Goal: Task Accomplishment & Management: Complete application form

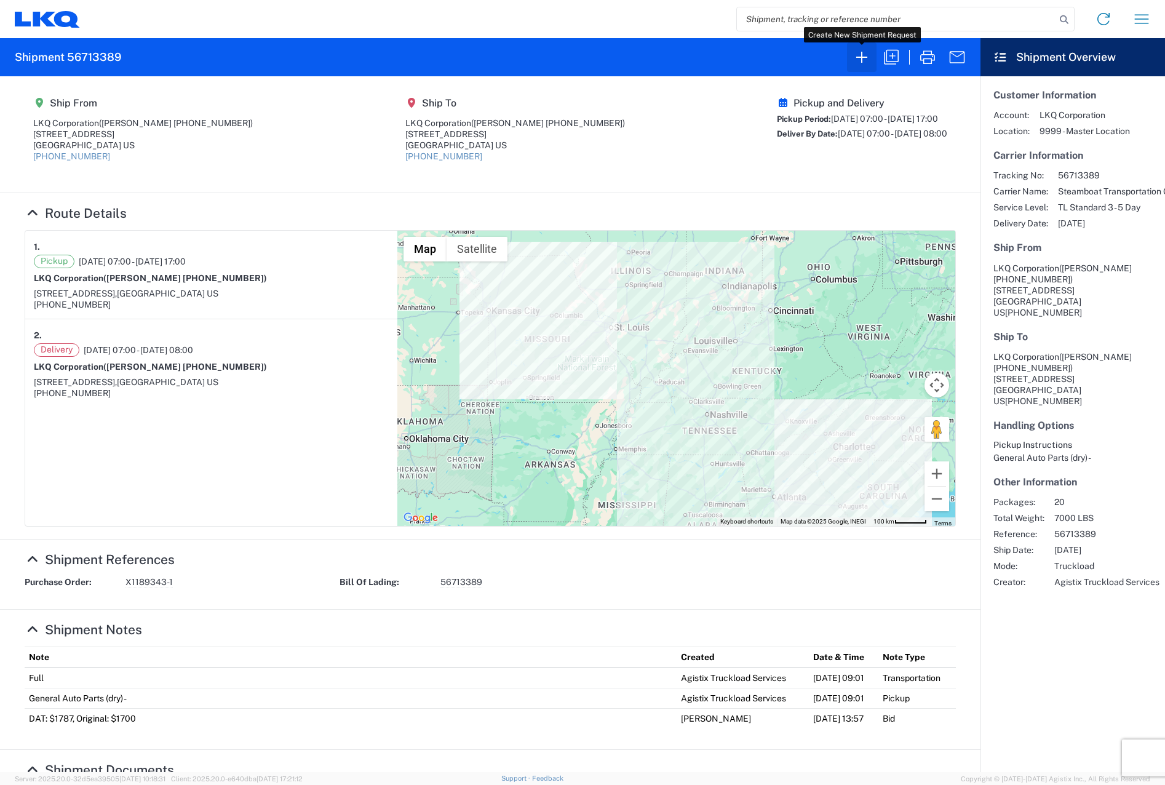
click at [866, 56] on icon "button" at bounding box center [862, 57] width 20 height 20
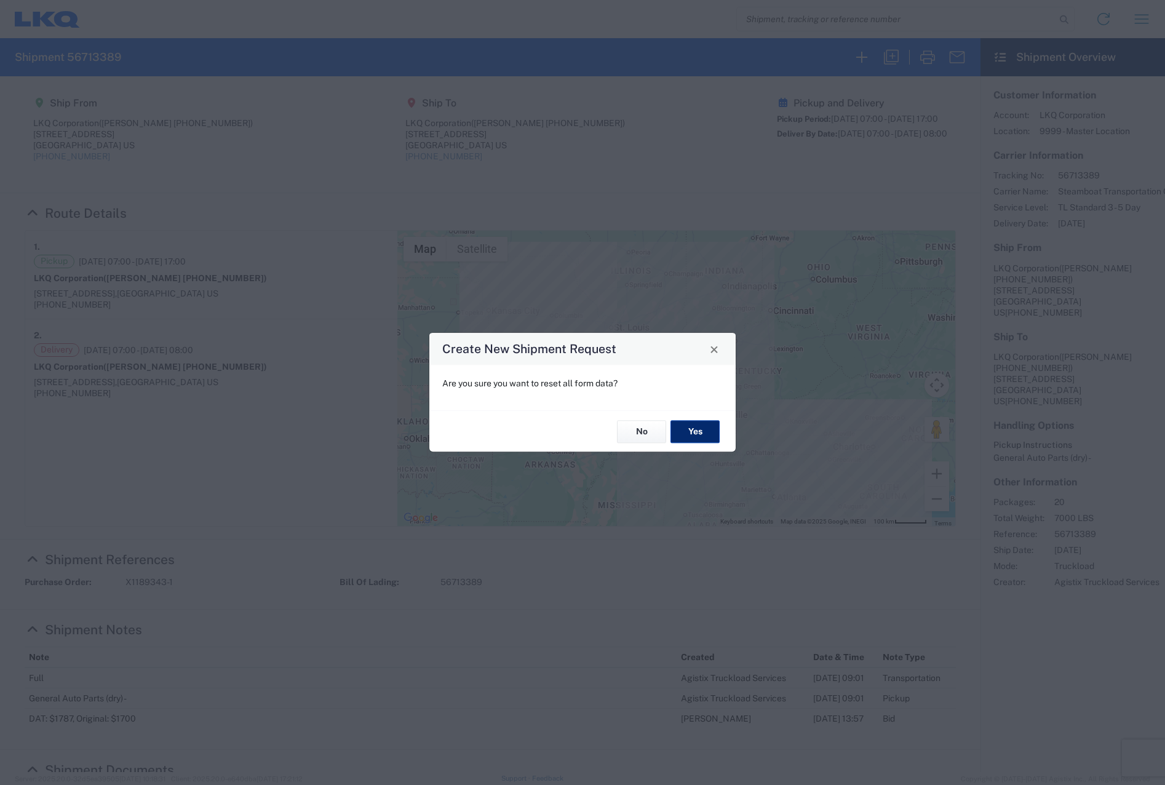
click at [685, 428] on button "Yes" at bounding box center [695, 431] width 49 height 23
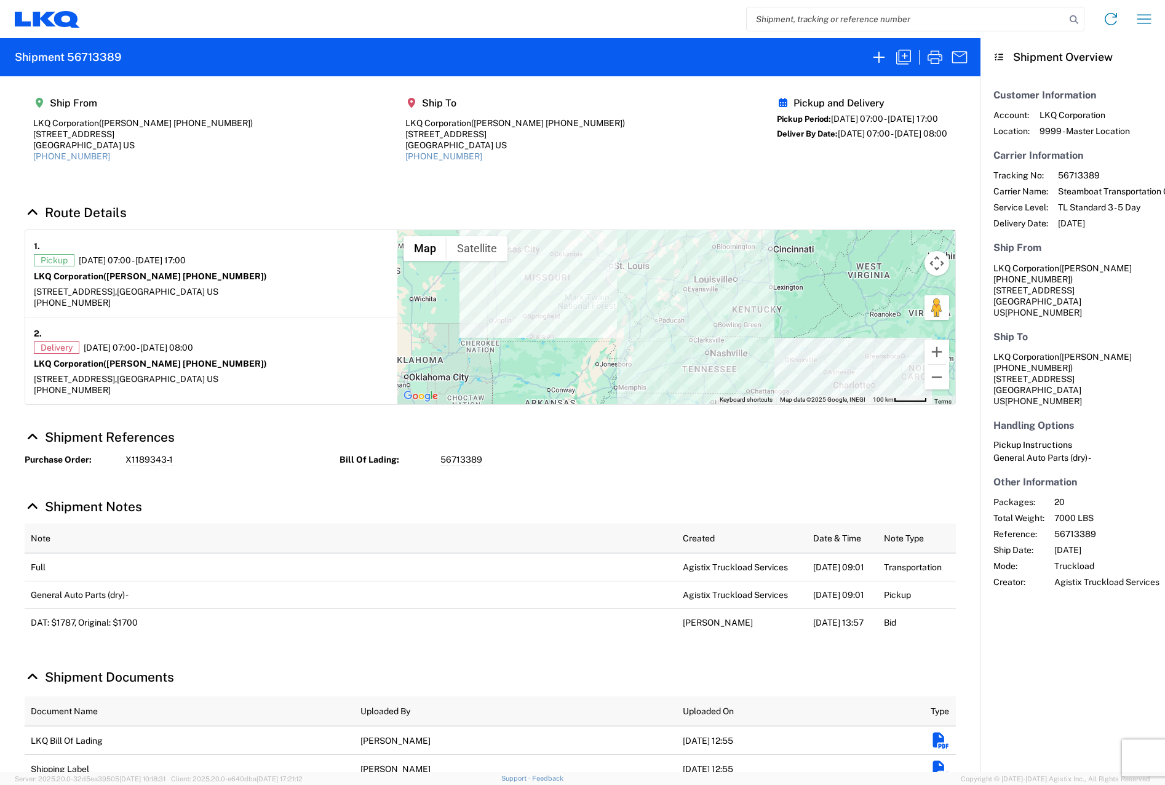
select select "FULL"
select select "LBS"
select select "IN"
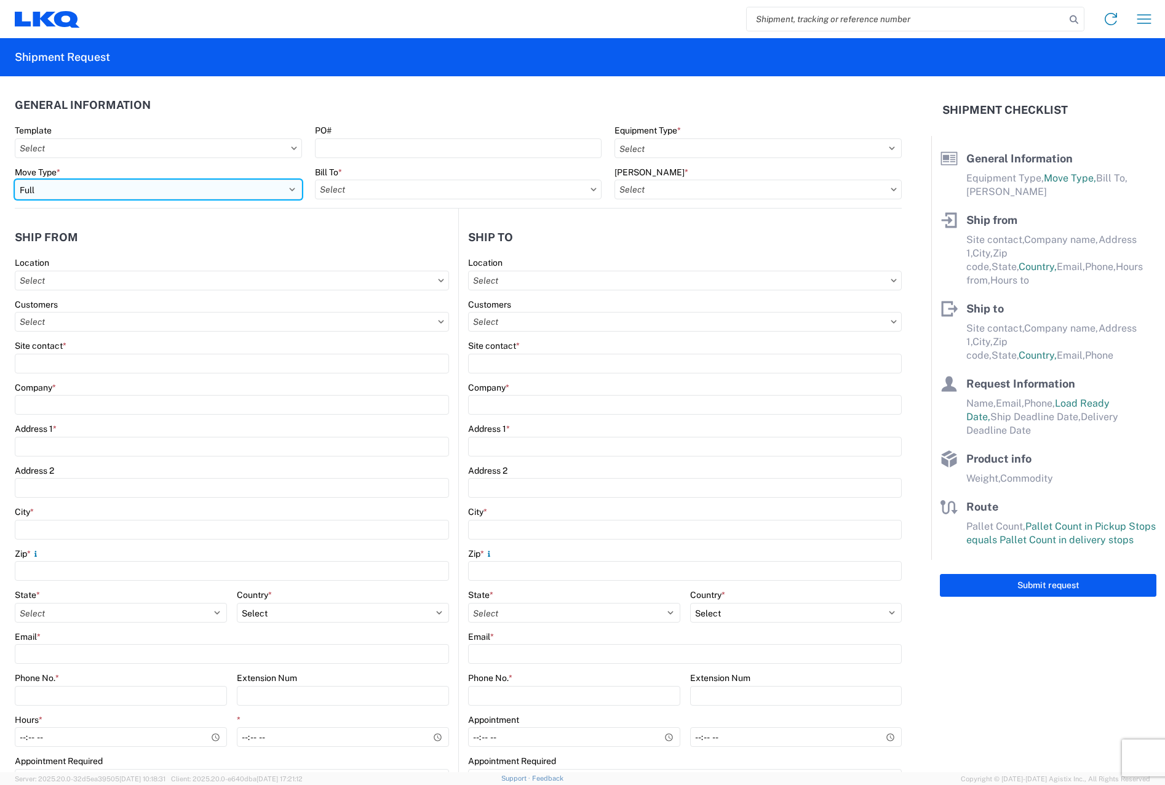
click at [290, 189] on select "Select Full Partial TL" at bounding box center [158, 190] width 287 height 20
click at [15, 180] on select "Select Full Partial TL" at bounding box center [158, 190] width 287 height 20
click at [442, 194] on input "text" at bounding box center [458, 190] width 287 height 20
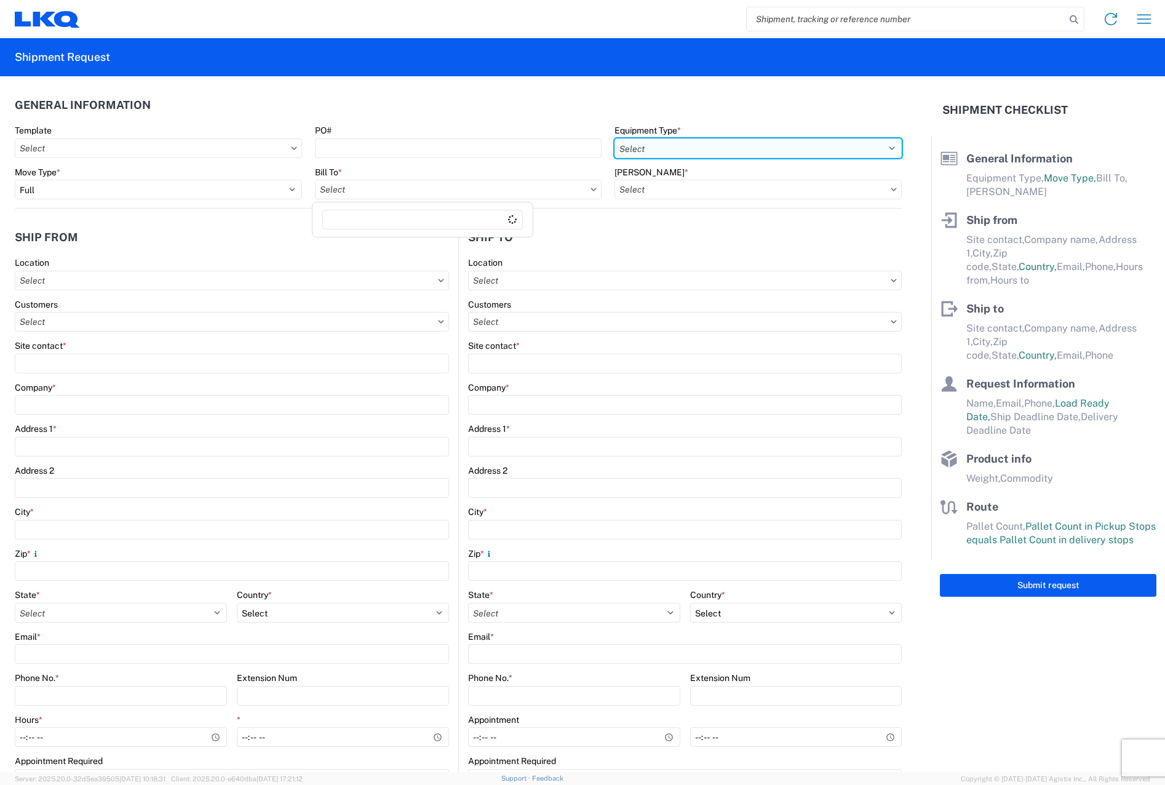
click at [694, 140] on select "Select 53’ Dry Van Flatbed Dropdeck (van) Lowboy (flatbed) Rail" at bounding box center [758, 148] width 287 height 20
select select "STDV"
click at [615, 138] on select "Select 53’ Dry Van Flatbed Dropdeck (van) Lowboy (flatbed) Rail" at bounding box center [758, 148] width 287 height 20
click at [699, 185] on input "text" at bounding box center [758, 190] width 287 height 20
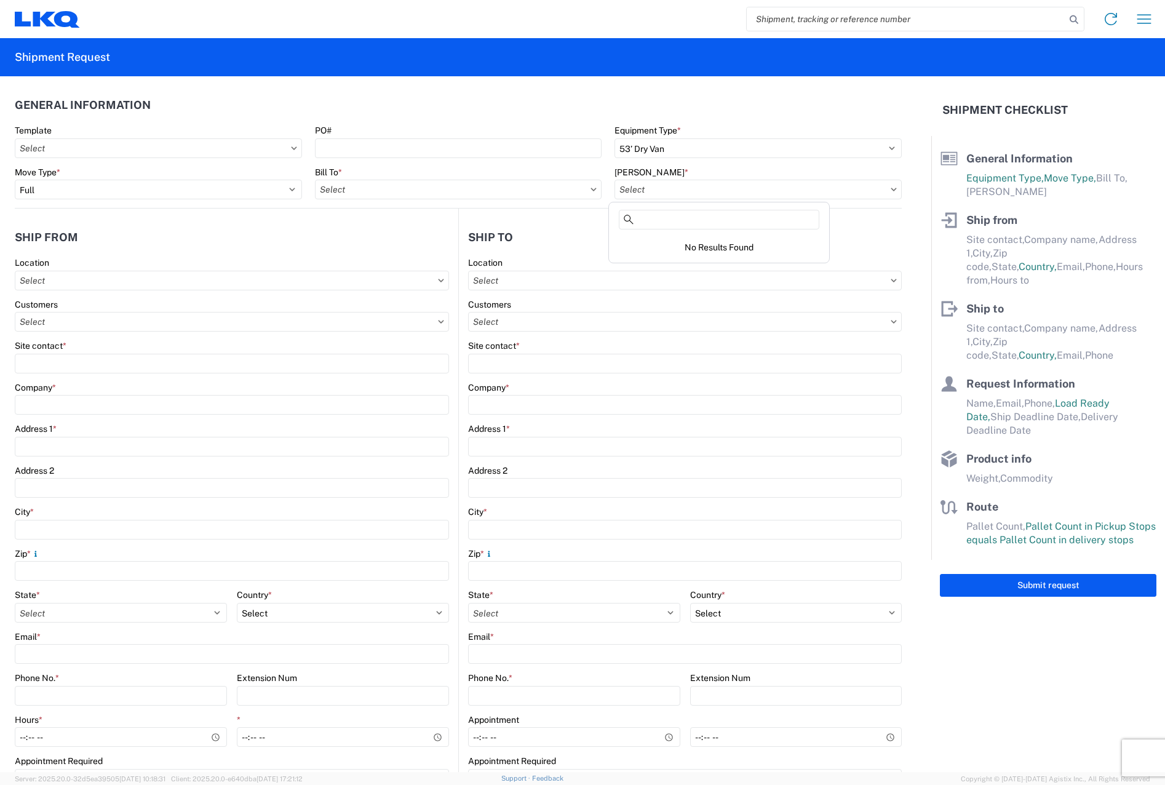
click at [531, 161] on agx-form-control-wrapper-v2 "PO#" at bounding box center [458, 146] width 300 height 42
click at [531, 154] on input "PO#" at bounding box center [458, 148] width 287 height 20
type input "X1197313-2"
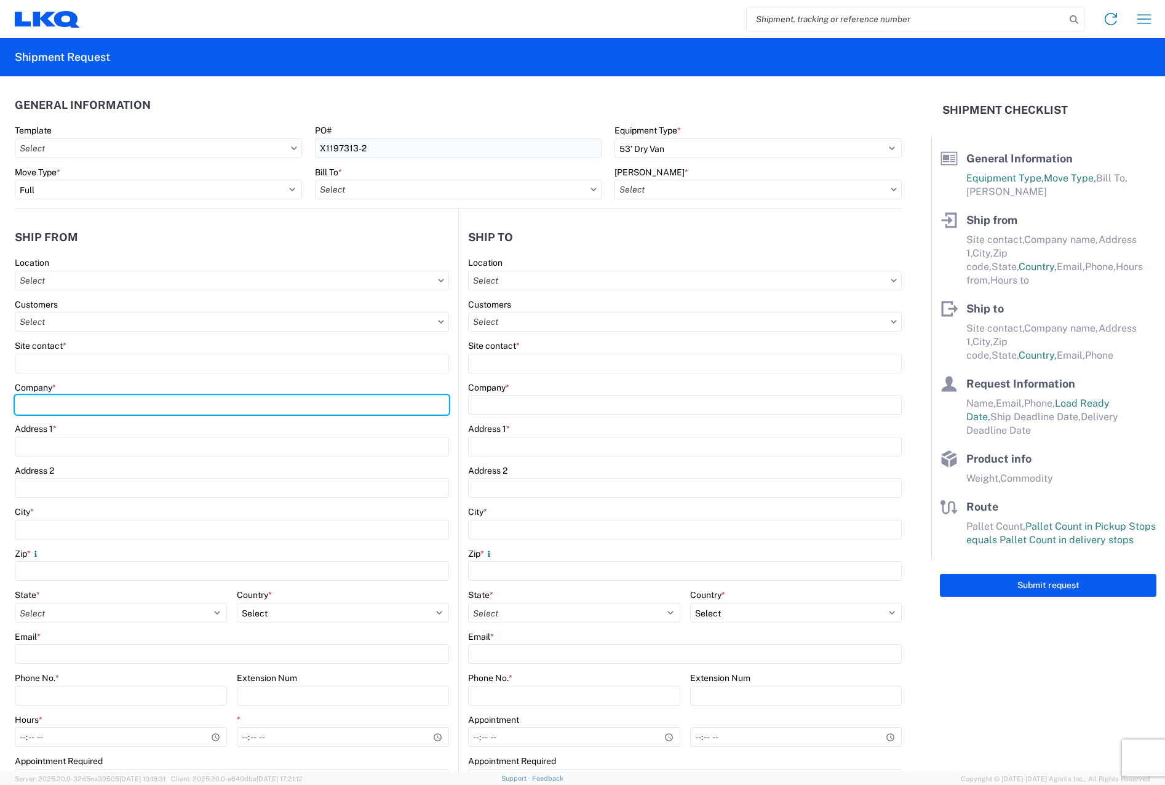
type input "LKQ Corporation"
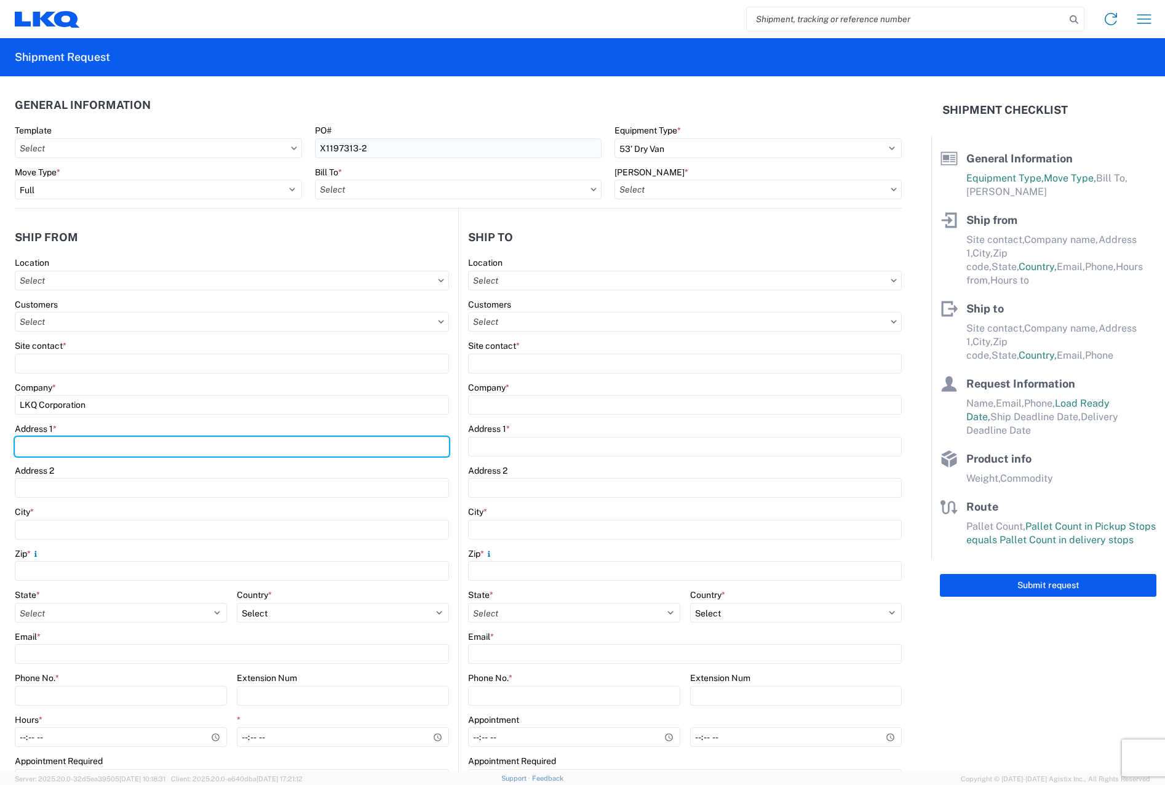
type input "[STREET_ADDRESS]"
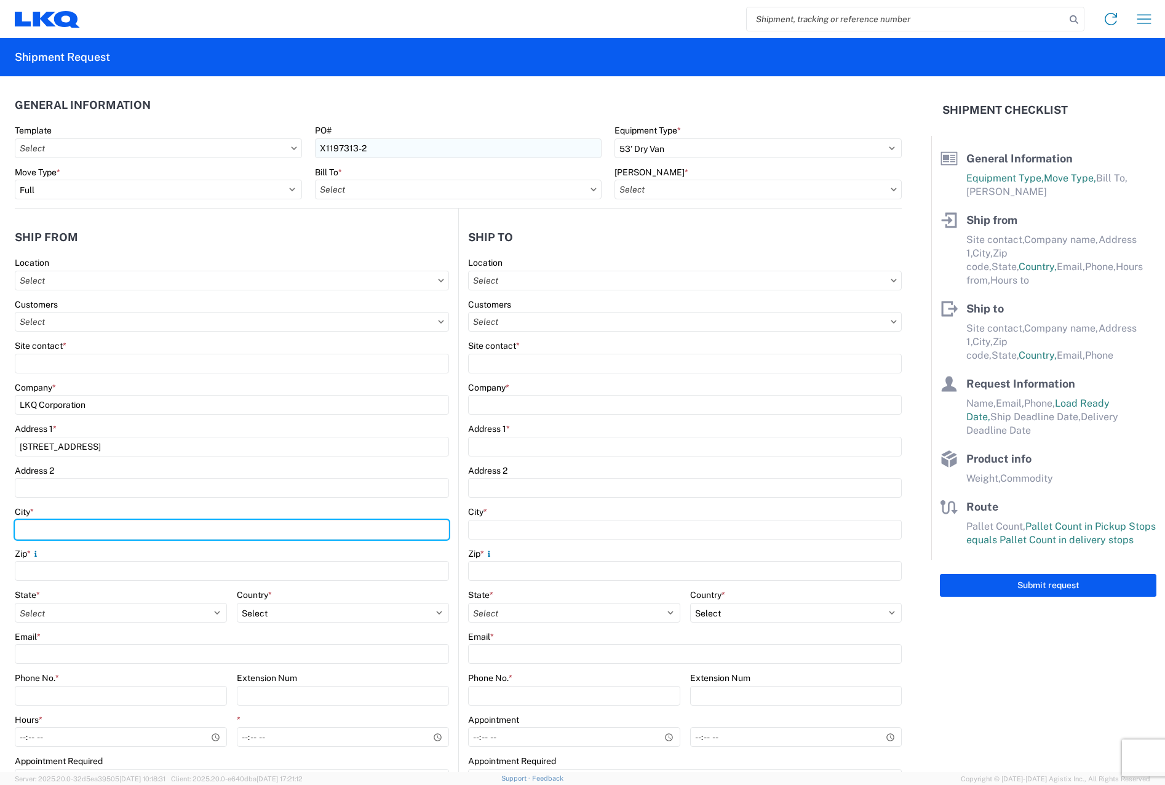
type input "Charlotte"
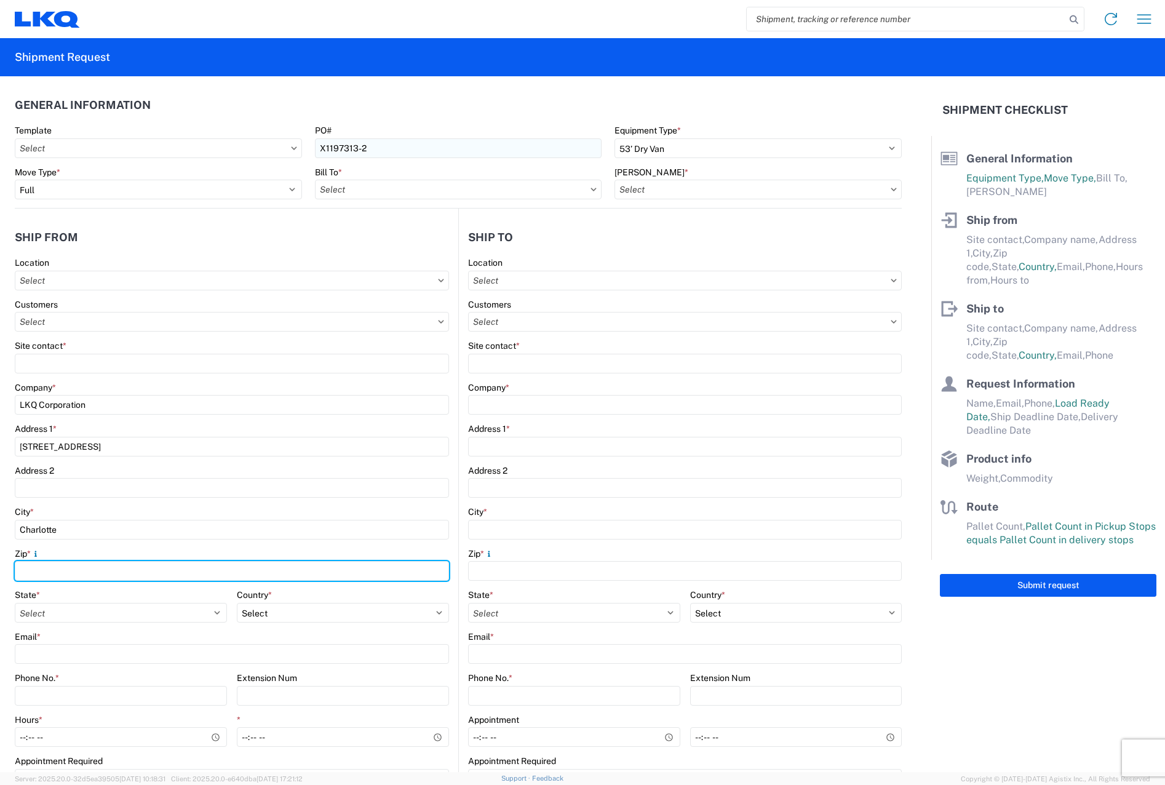
type input "28208"
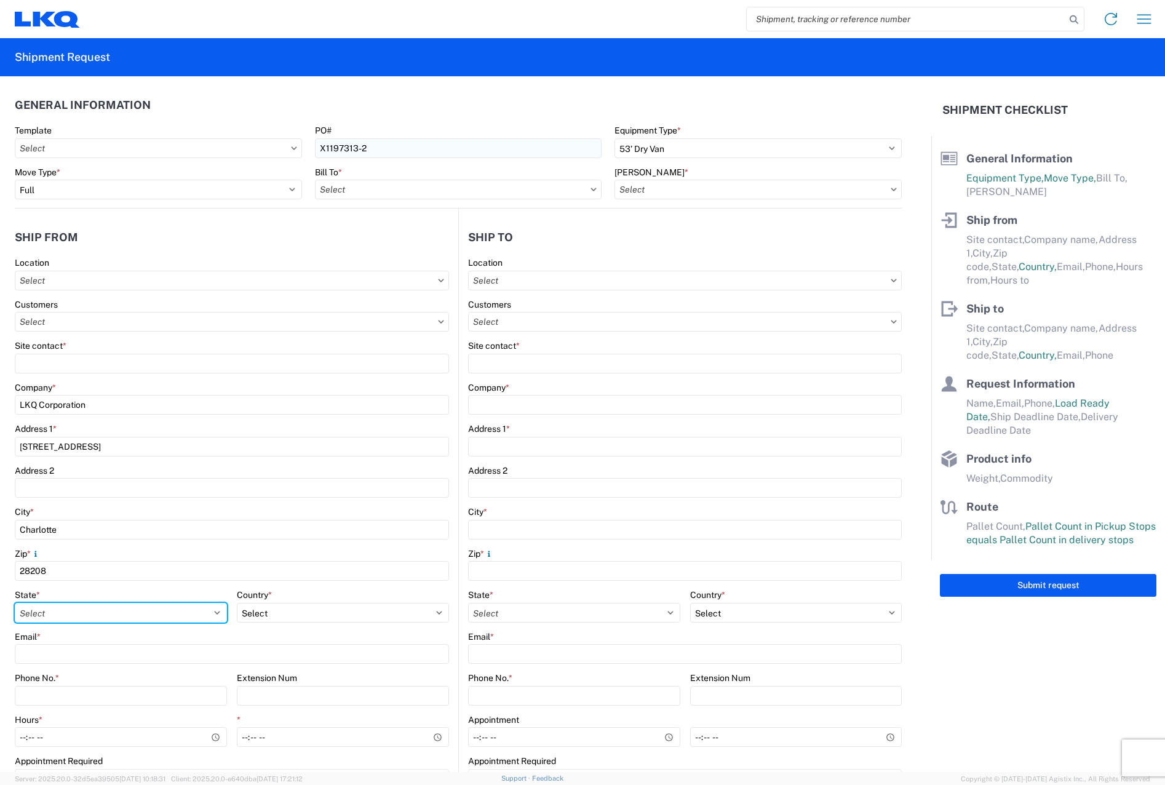
select select "NC"
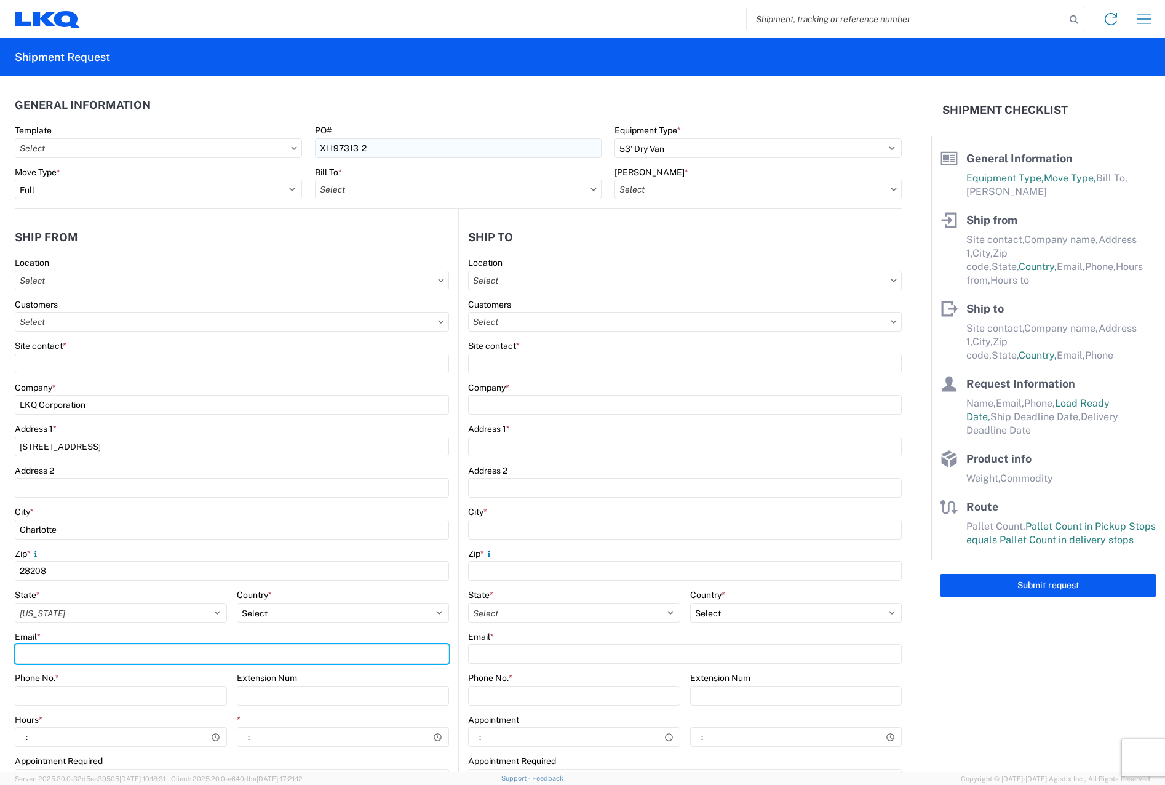
type input "[EMAIL_ADDRESS][DOMAIN_NAME]"
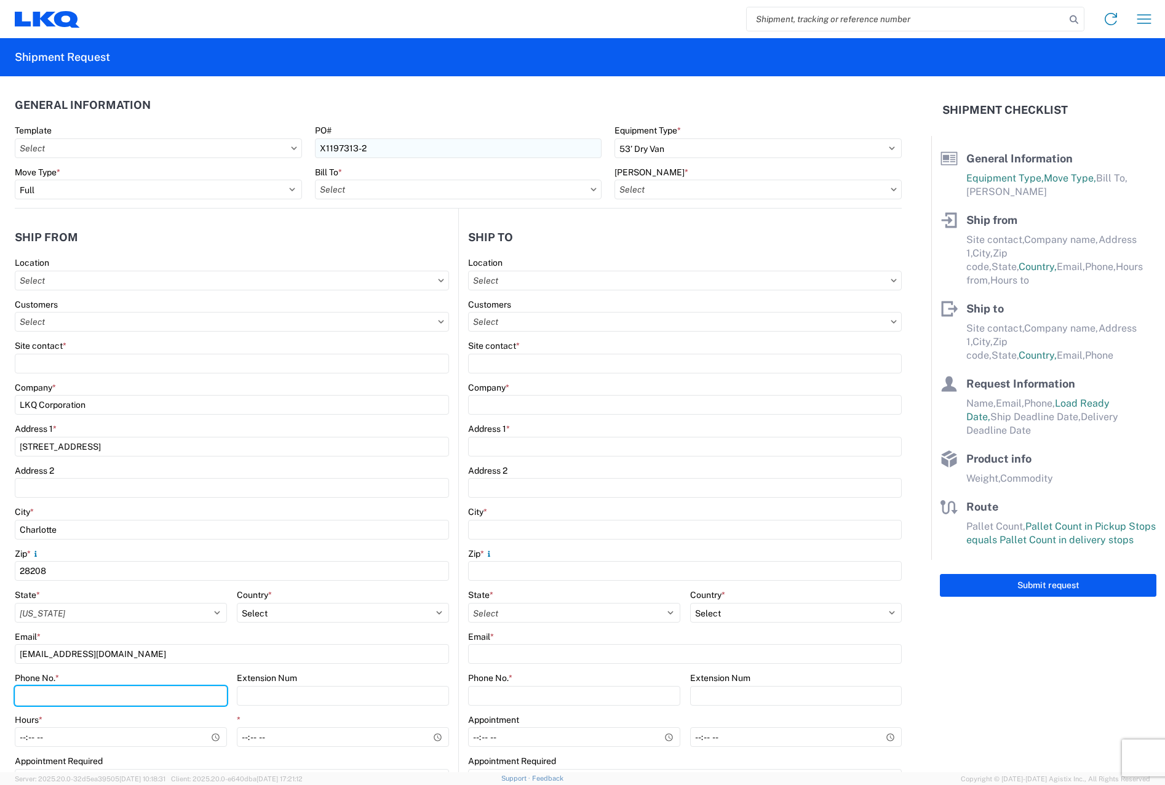
type input "7046203450"
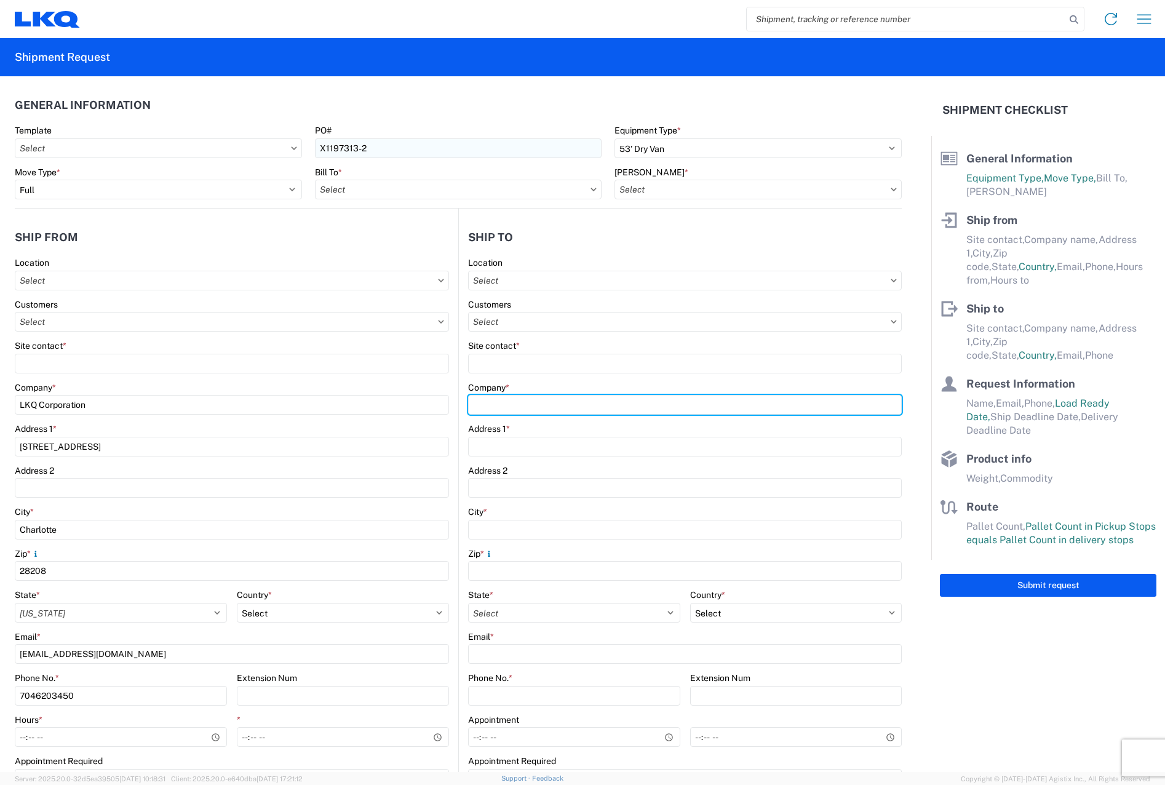
type input "3051 Alsip"
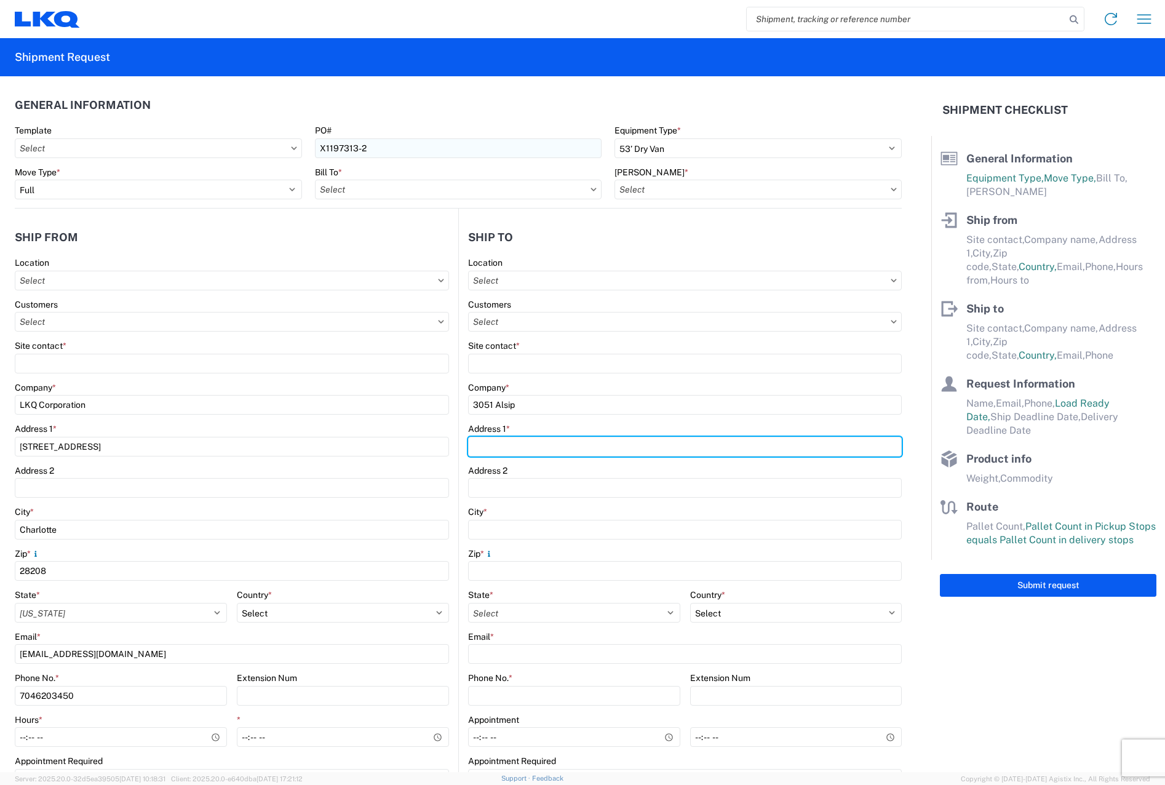
type input "[STREET_ADDRESS]"
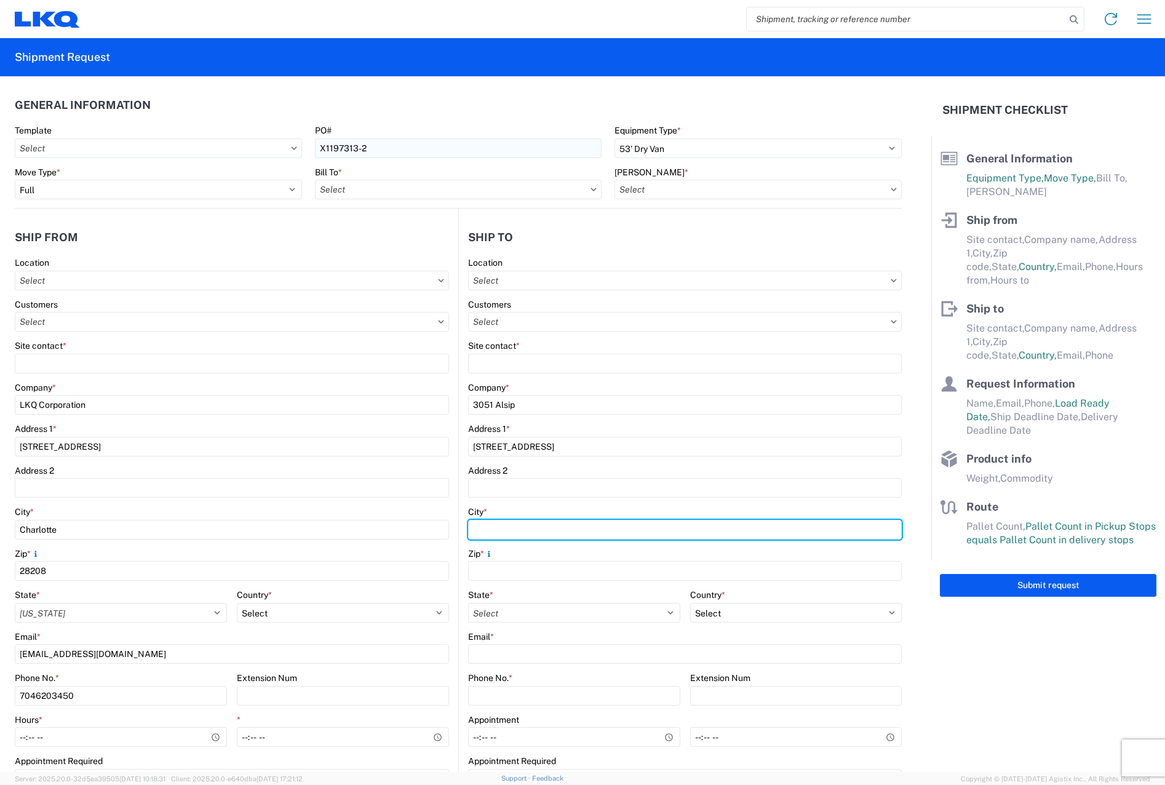
type input "Alsip"
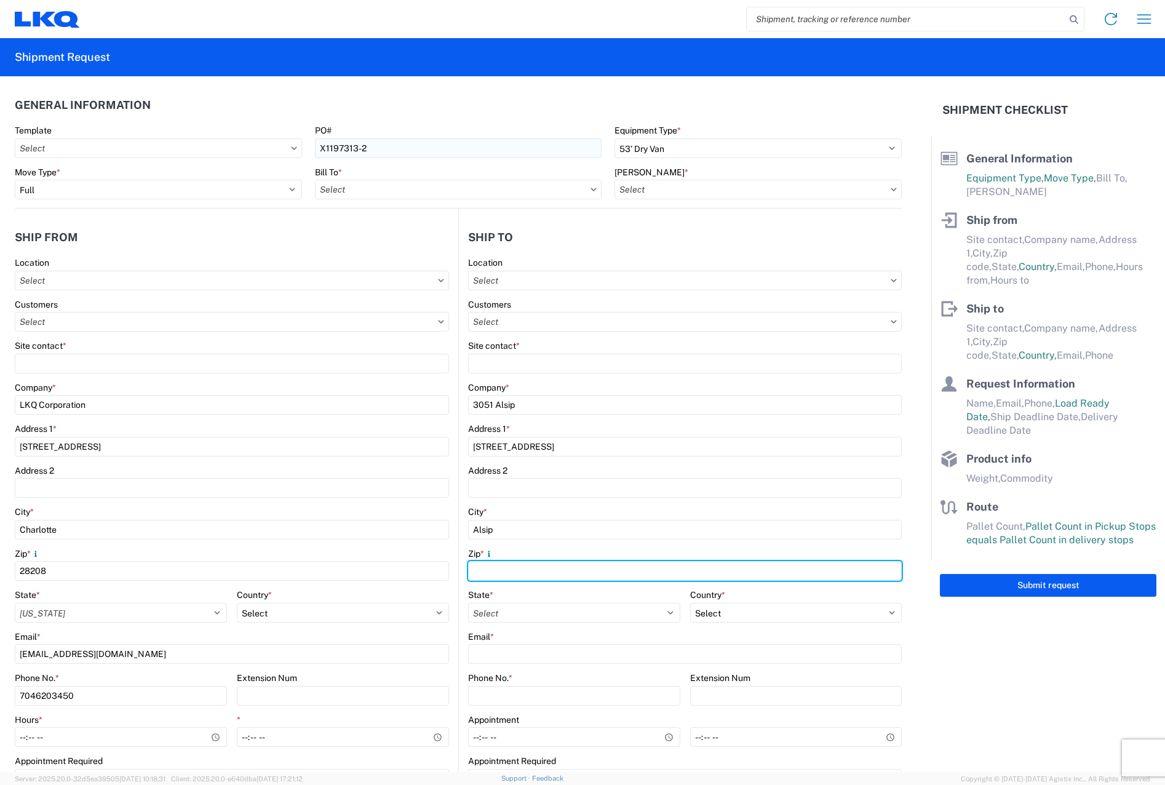
type input "60803"
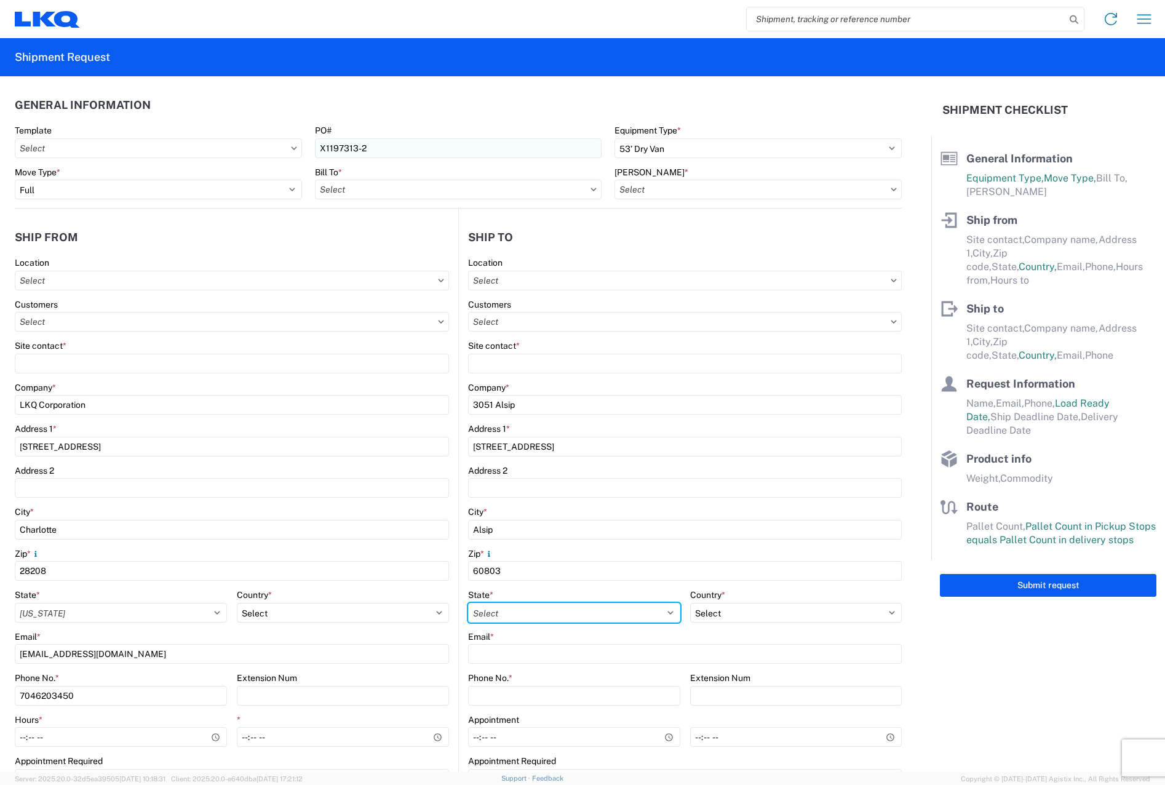
select select "IL"
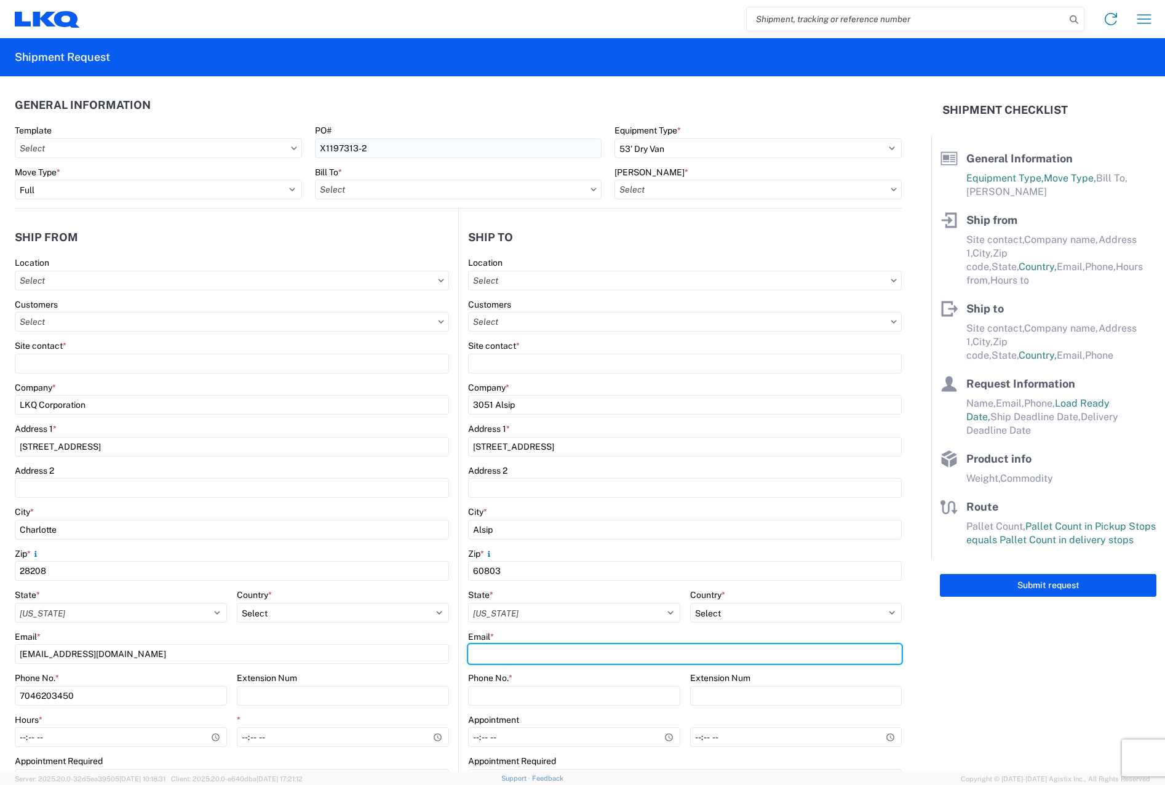
type input "[EMAIL_ADDRESS][DOMAIN_NAME]"
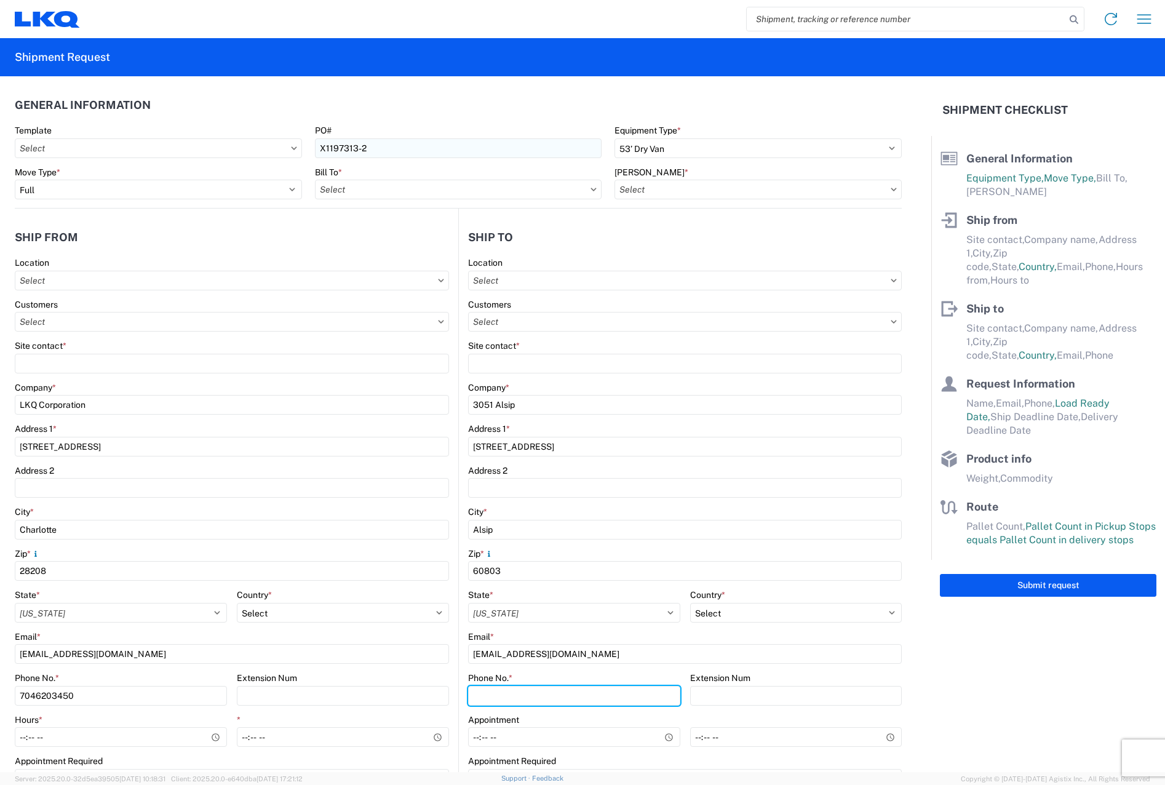
type input "8006220096"
type input "[PERSON_NAME]"
type input "[EMAIL_ADDRESS][DOMAIN_NAME]"
type input "7046203450"
type input "[DATE]"
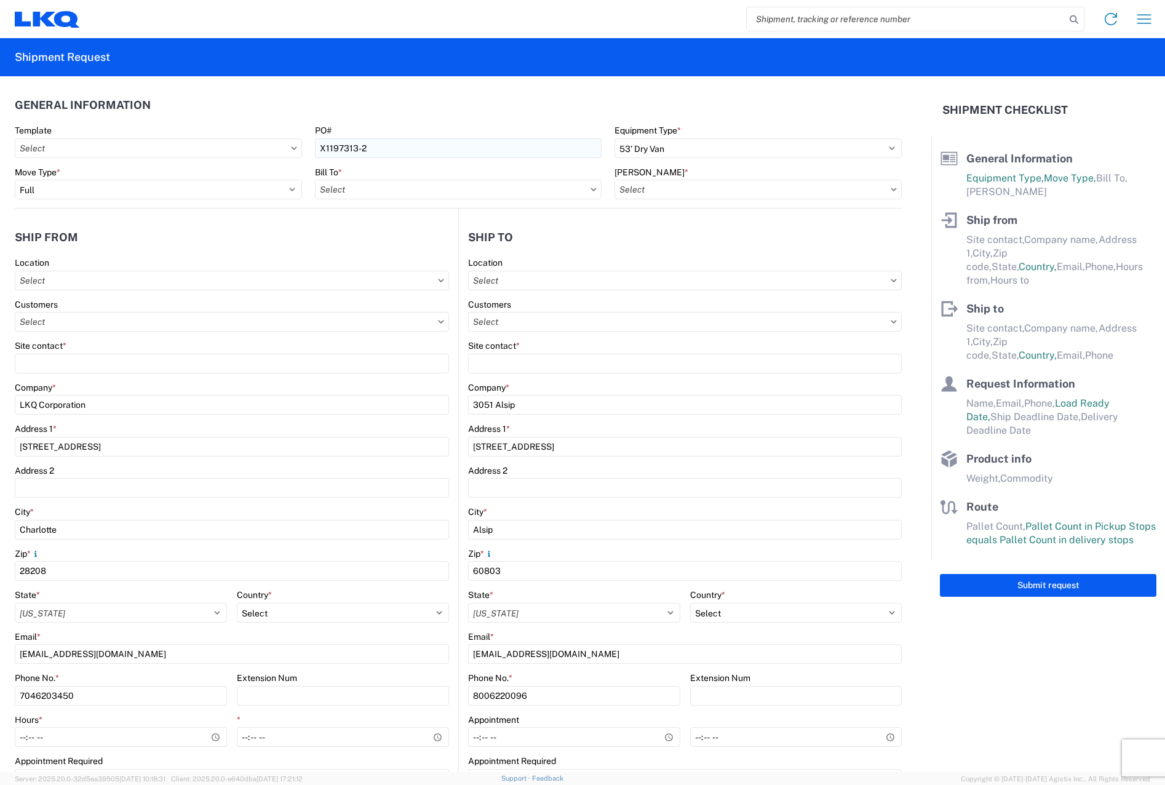
type input "[DATE]"
type input "3000"
type input "20"
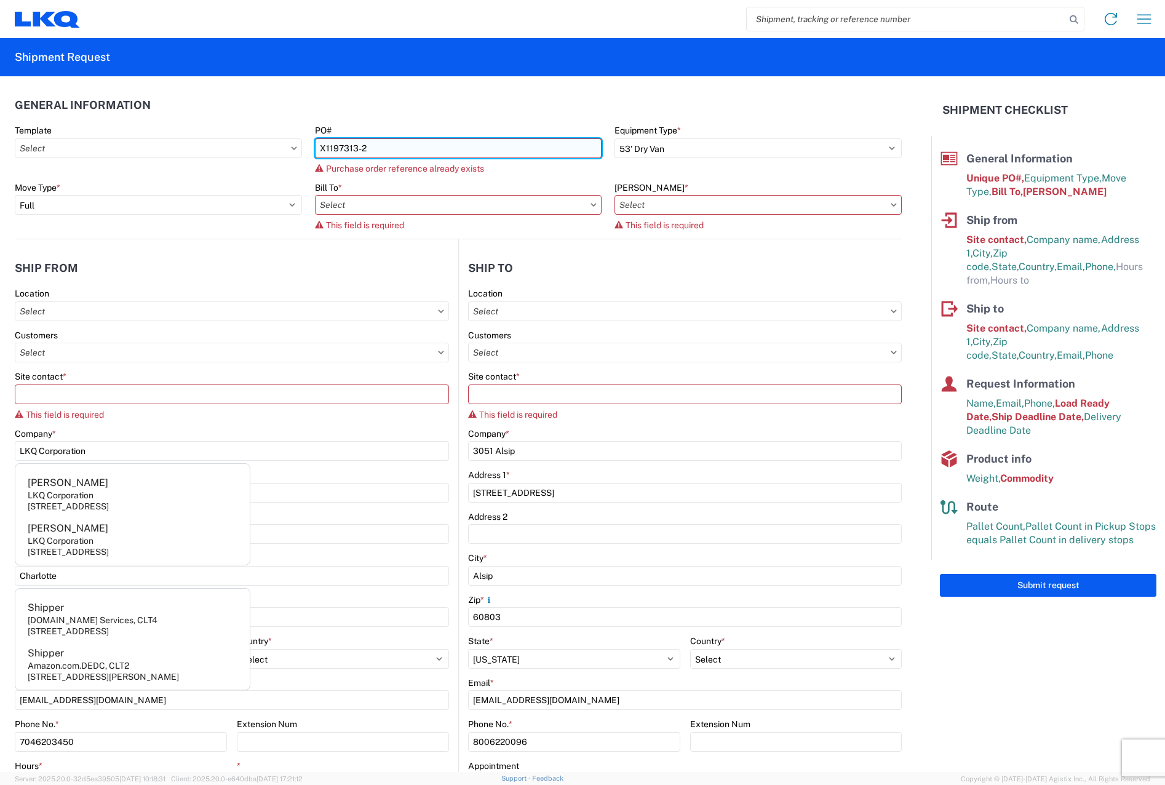
click at [401, 146] on input "X1197313-2" at bounding box center [458, 148] width 287 height 20
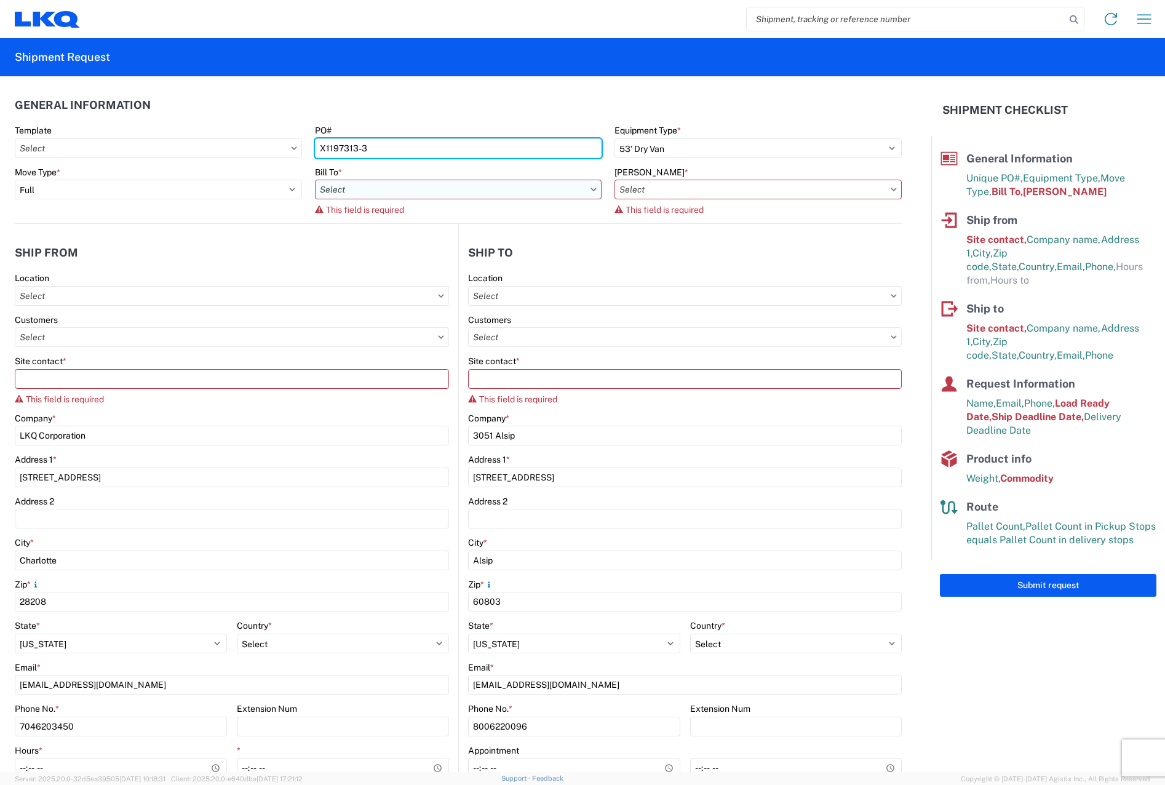
type input "X1197313-3"
click at [419, 196] on input "text" at bounding box center [458, 190] width 287 height 20
click at [687, 239] on header "Ship to" at bounding box center [680, 253] width 443 height 28
click at [595, 188] on input "text" at bounding box center [458, 190] width 287 height 20
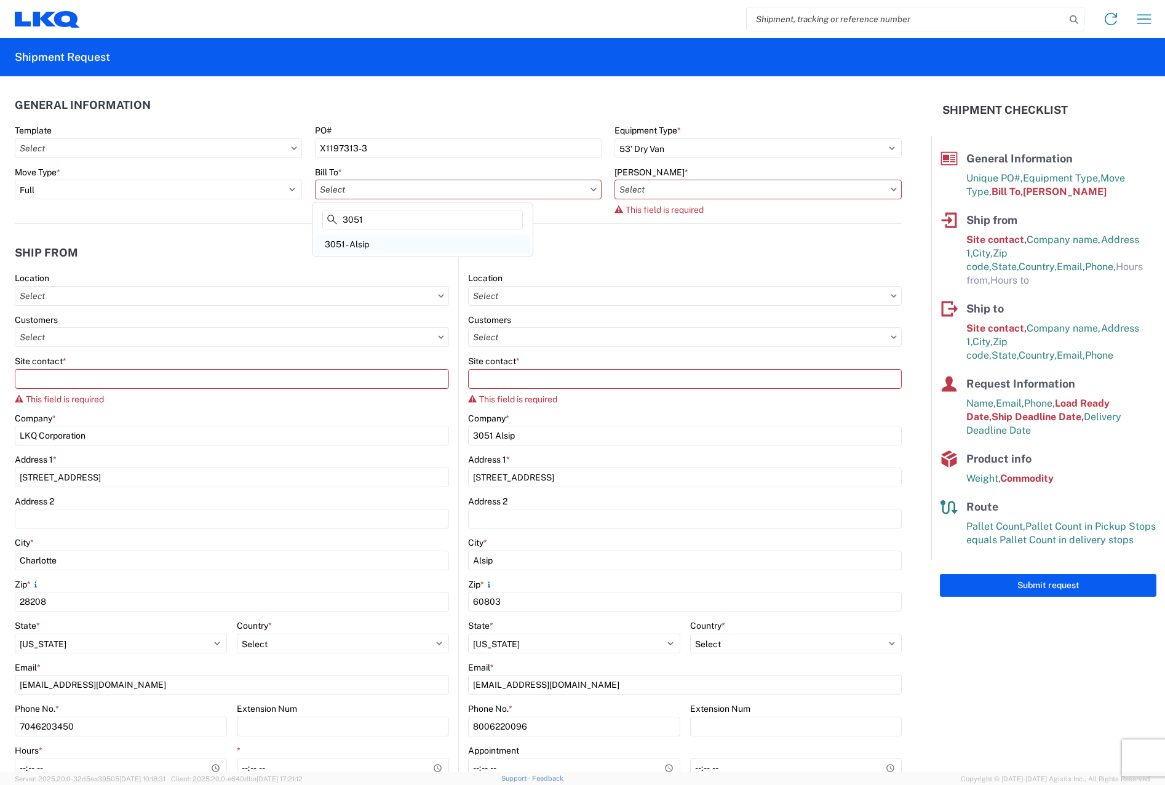
type input "3051"
click at [414, 246] on div "3051 - Alsip" at bounding box center [422, 244] width 215 height 20
type input "3051 - Alsip"
click at [828, 199] on input "text" at bounding box center [758, 190] width 287 height 20
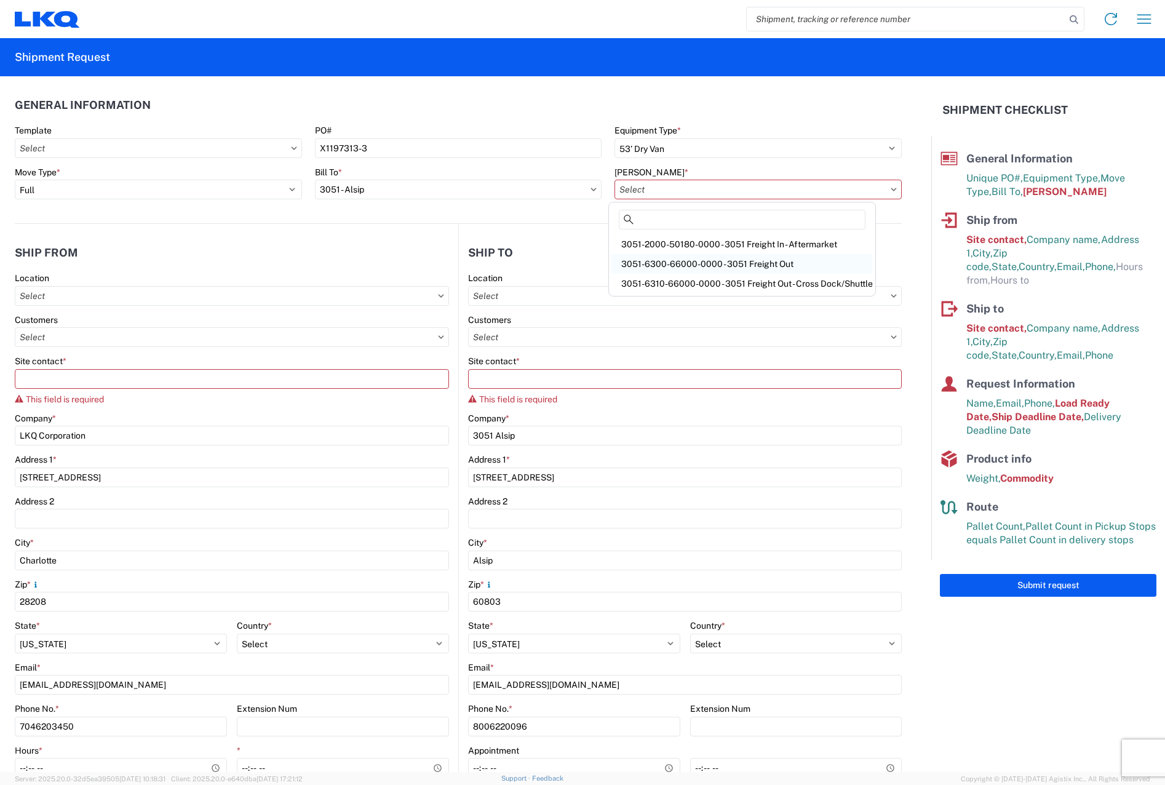
click at [698, 262] on div "3051-6300-66000-0000 - 3051 Freight Out" at bounding box center [742, 264] width 261 height 20
type input "3051-6300-66000-0000 - 3051 Freight Out"
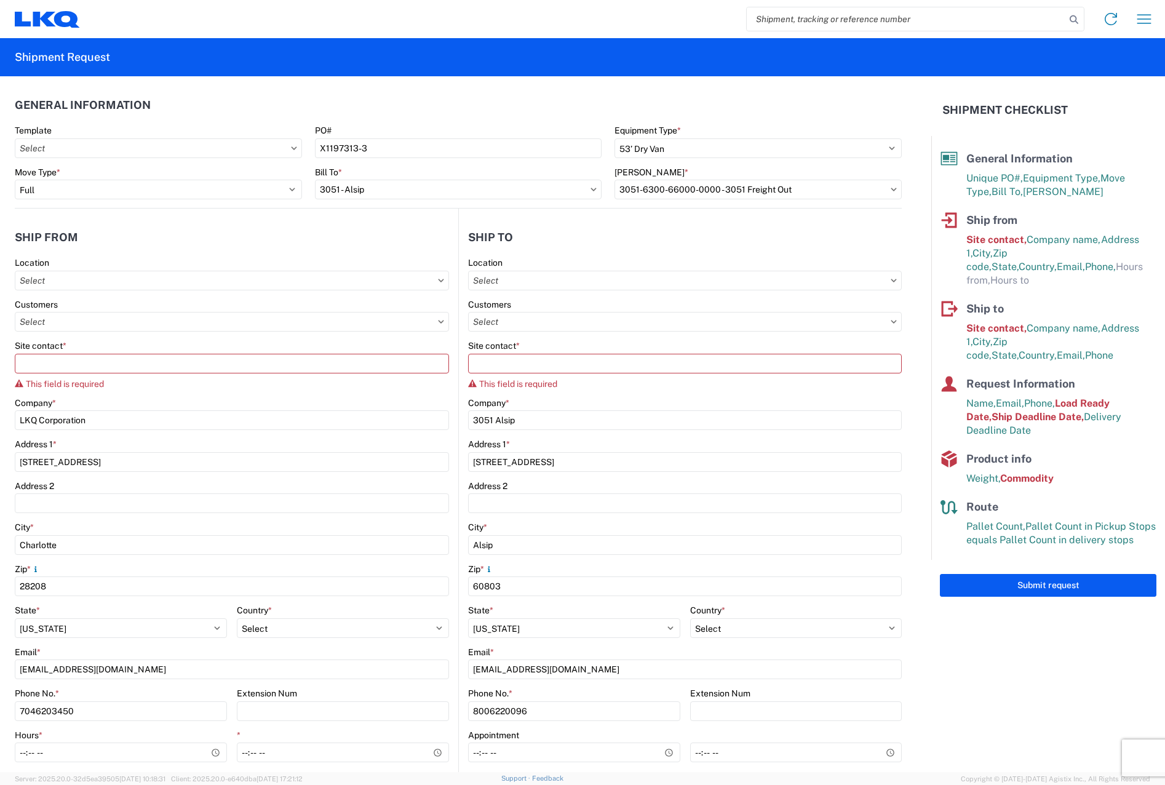
click at [202, 350] on div "Site contact *" at bounding box center [232, 345] width 434 height 11
click at [181, 346] on div "Site contact *" at bounding box center [232, 345] width 434 height 11
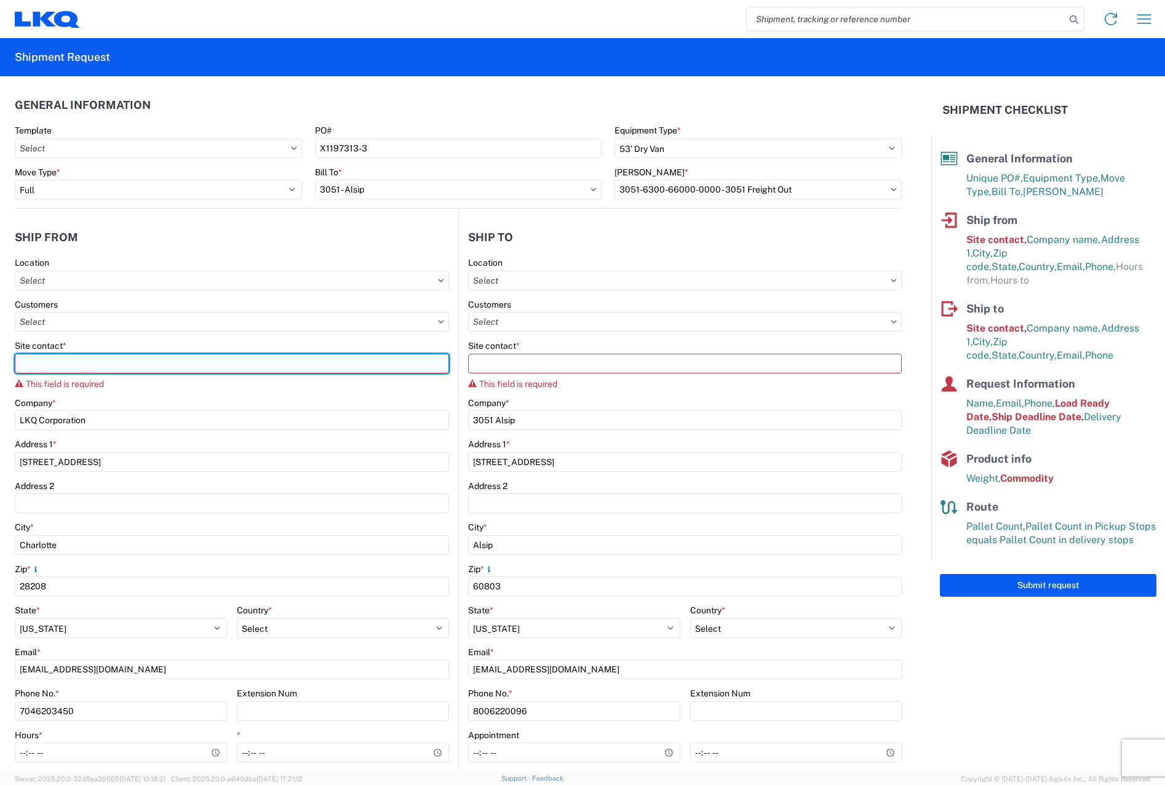
click at [178, 359] on input "Site contact *" at bounding box center [232, 364] width 434 height 20
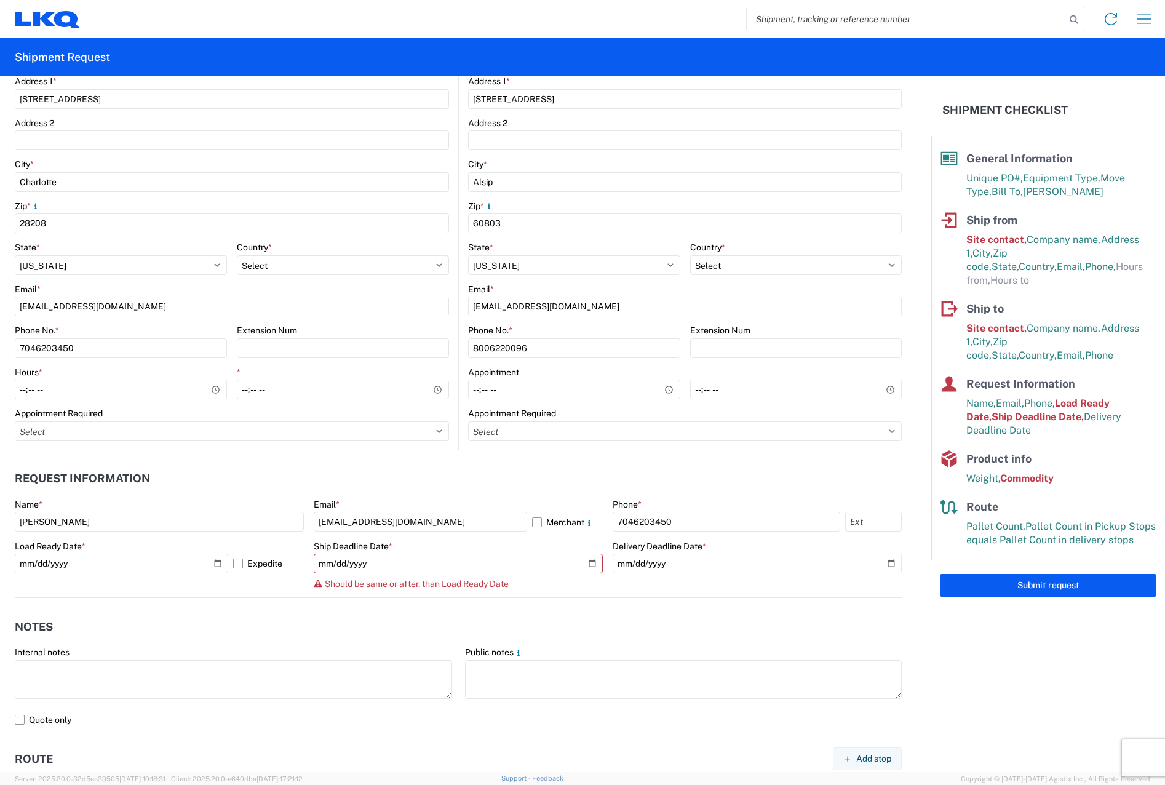
scroll to position [369, 0]
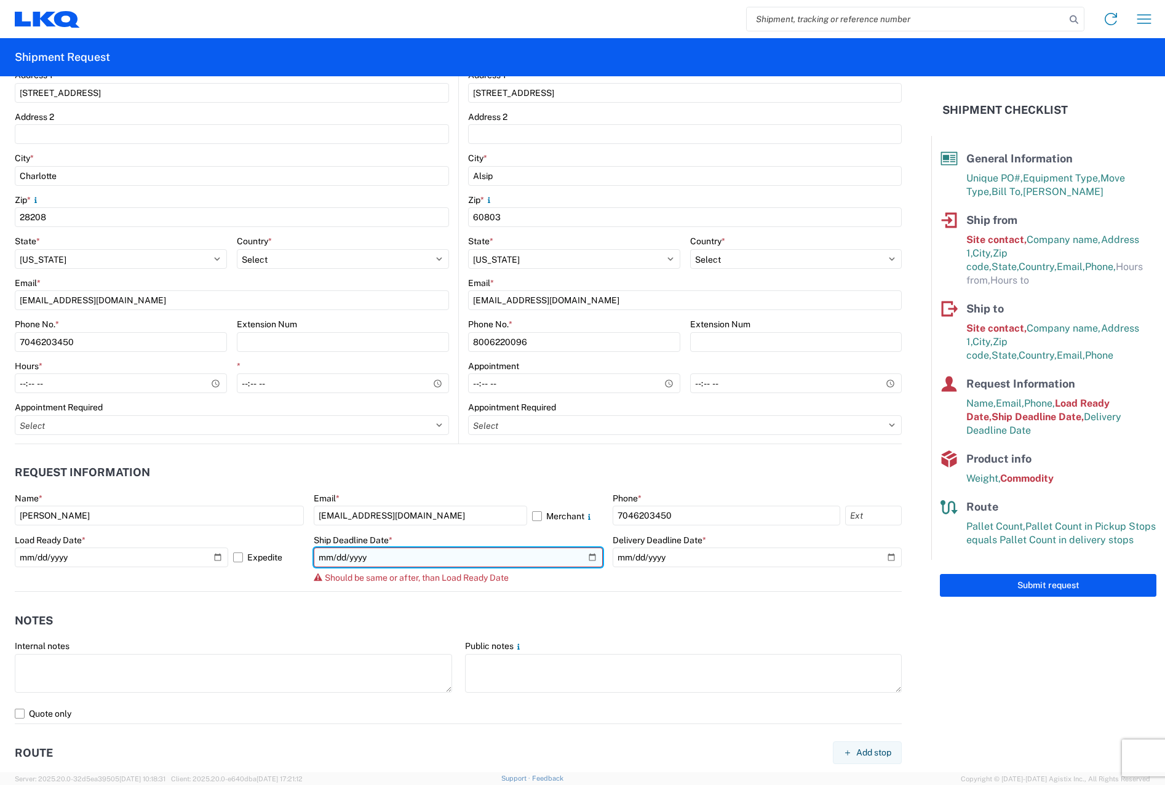
click at [586, 558] on input "[DATE]" at bounding box center [458, 558] width 289 height 20
type input "[DATE]"
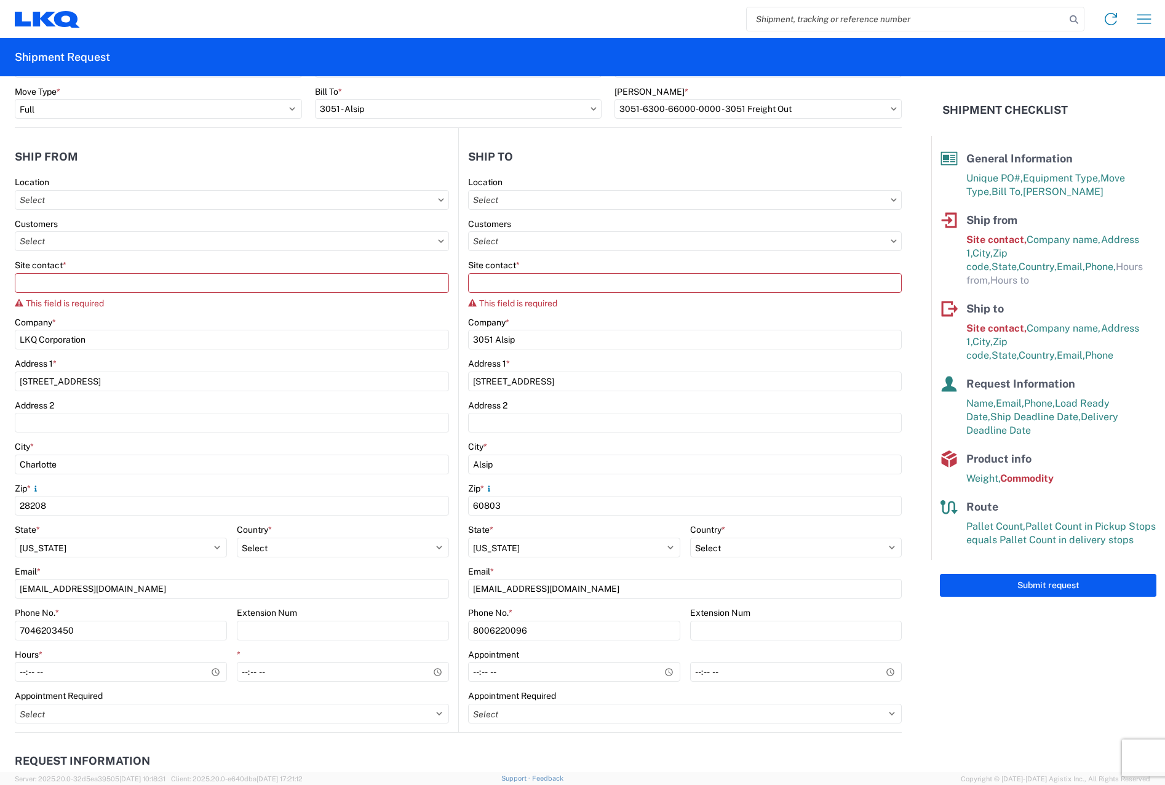
scroll to position [62, 0]
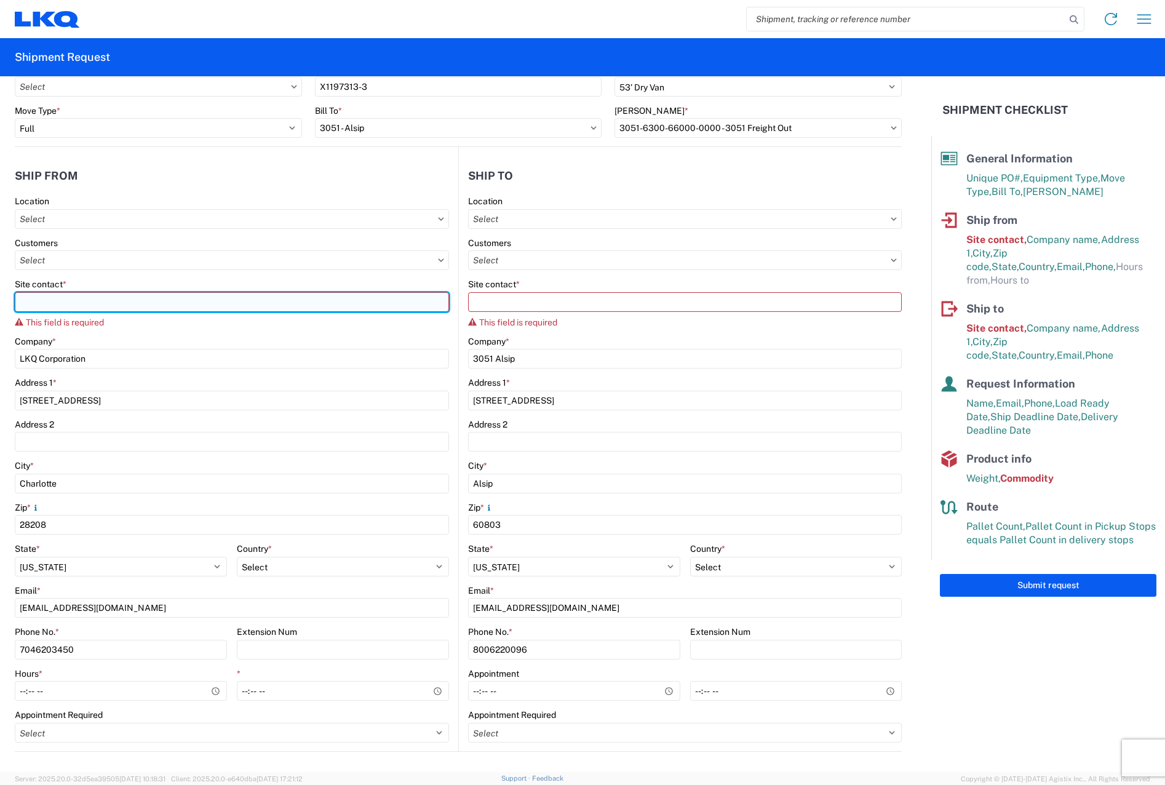
click at [166, 311] on input "Site contact *" at bounding box center [232, 302] width 434 height 20
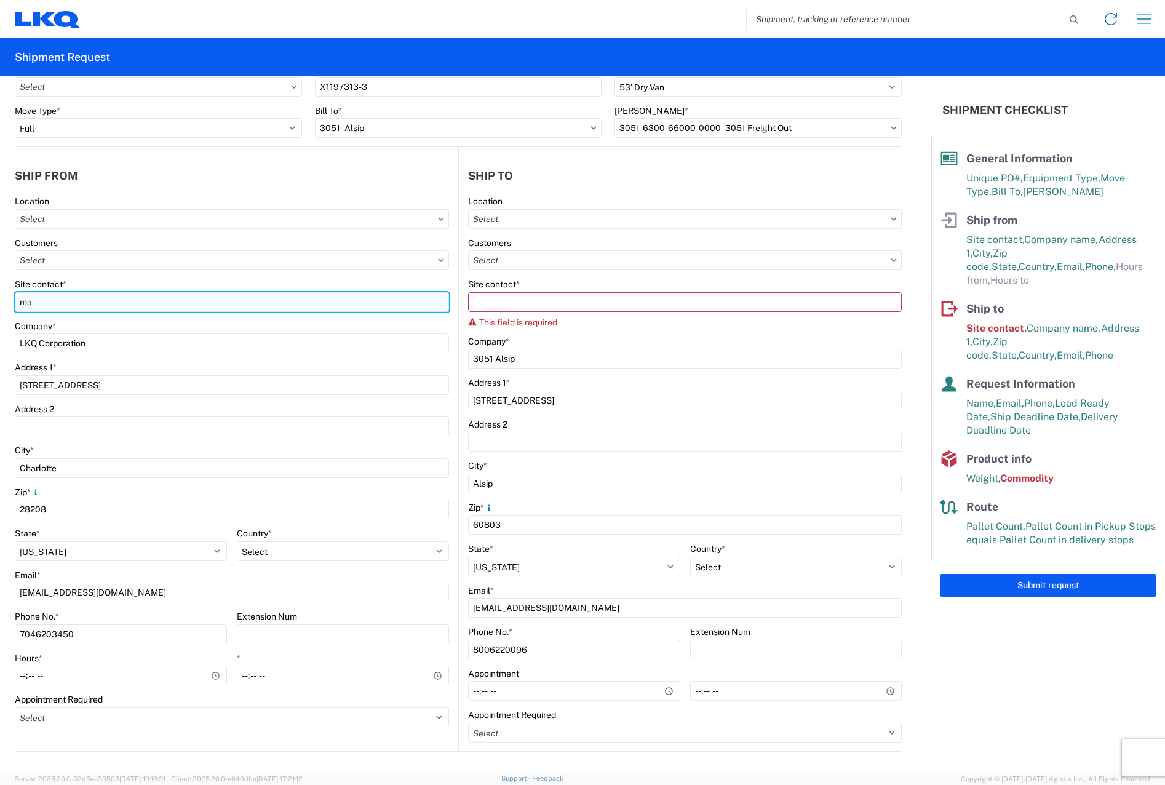
type input "m"
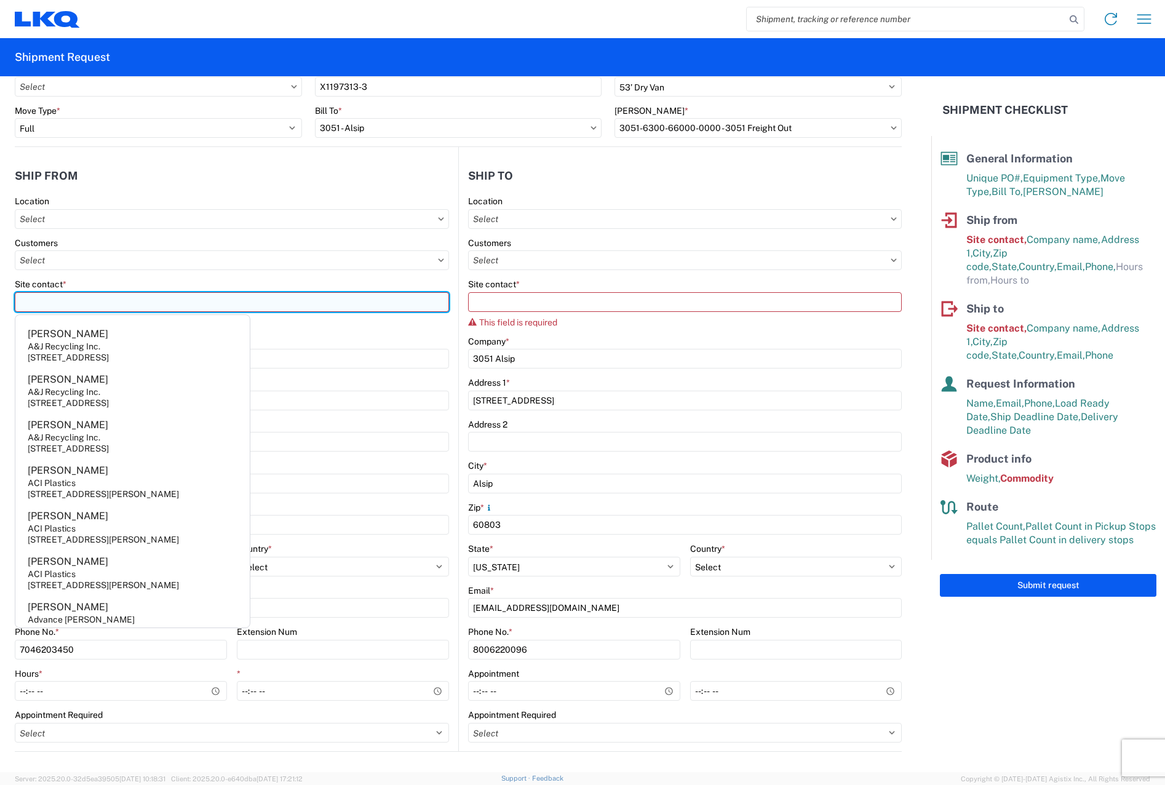
type input "m"
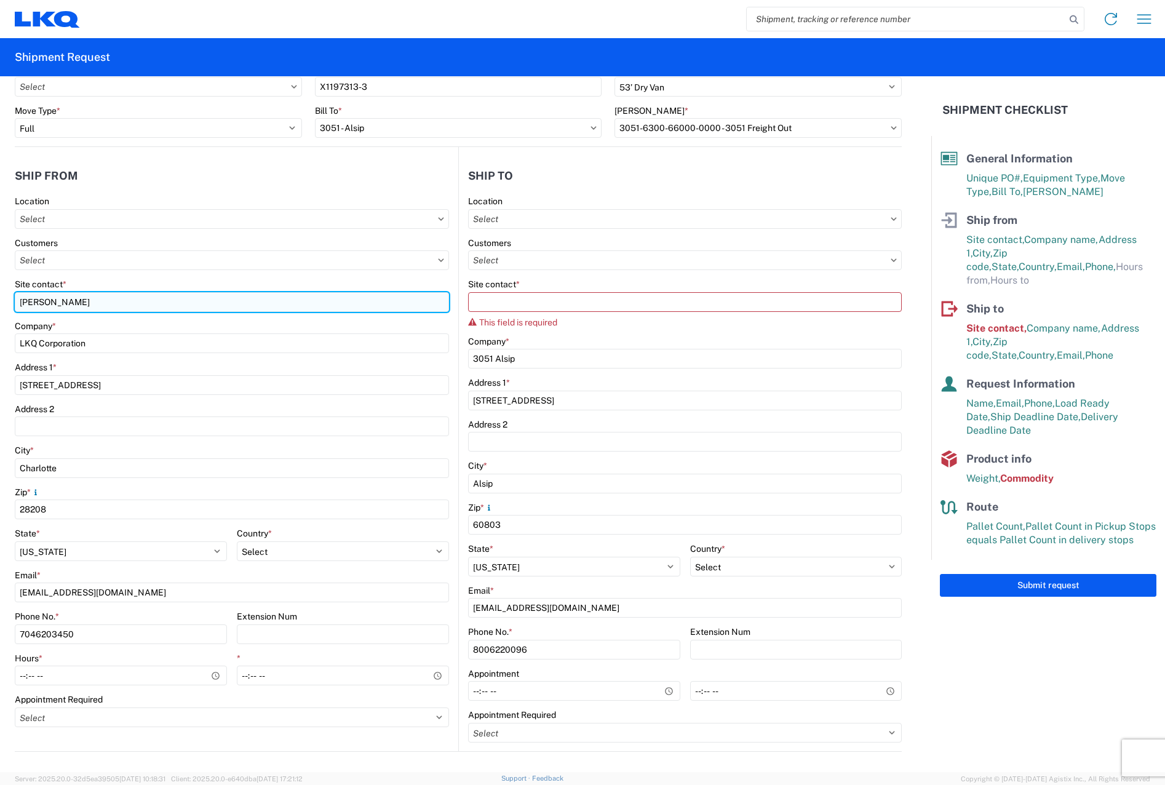
type input "[PERSON_NAME]"
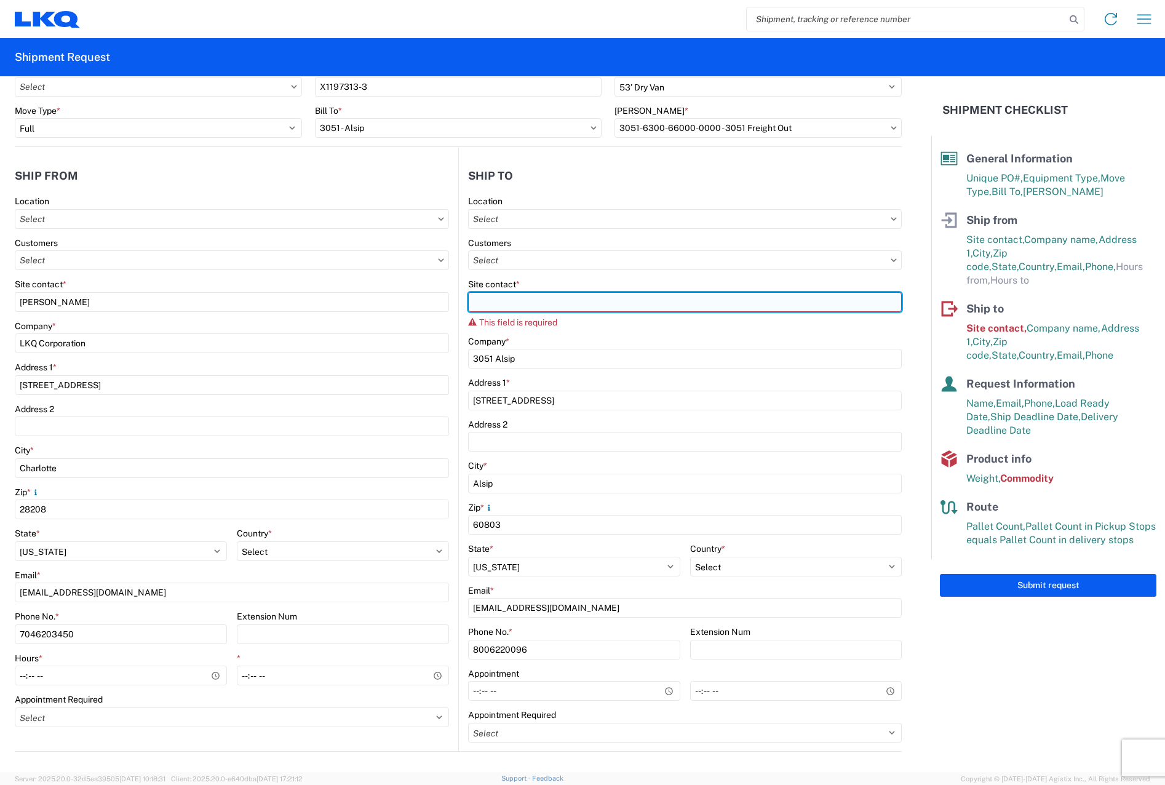
click at [574, 309] on input "Site contact *" at bounding box center [685, 302] width 434 height 20
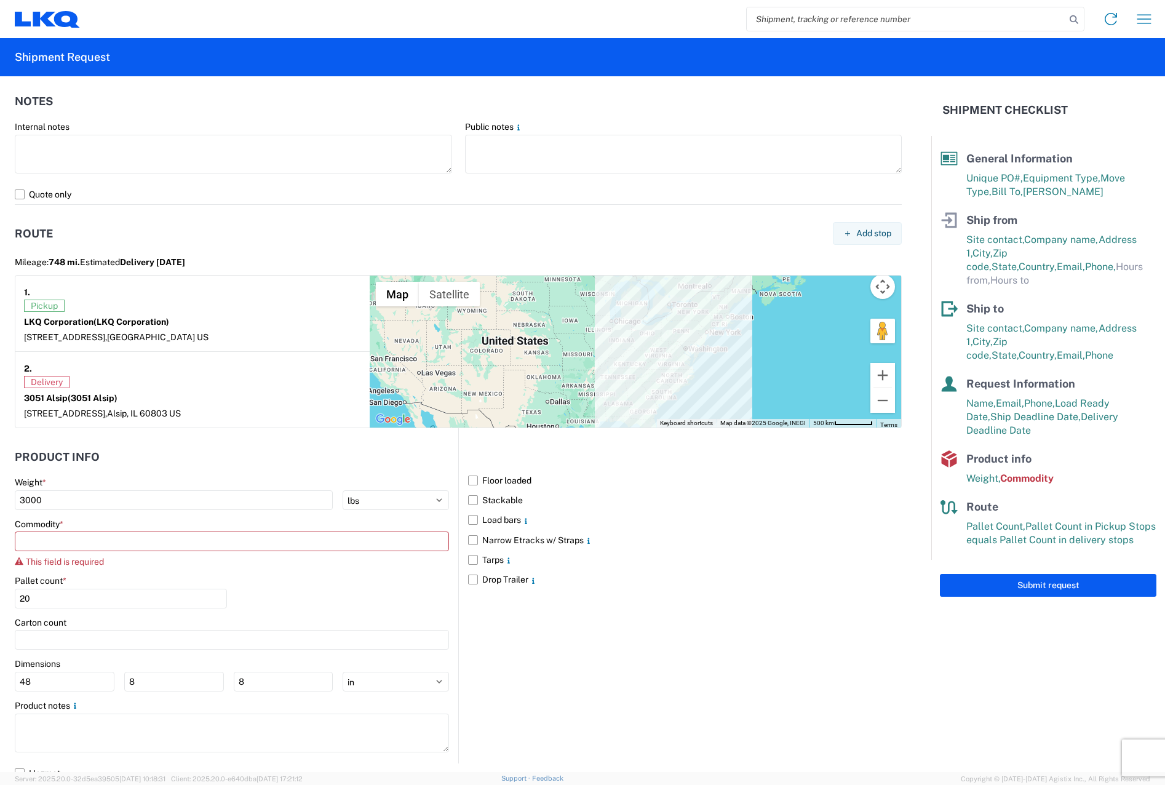
scroll to position [869, 0]
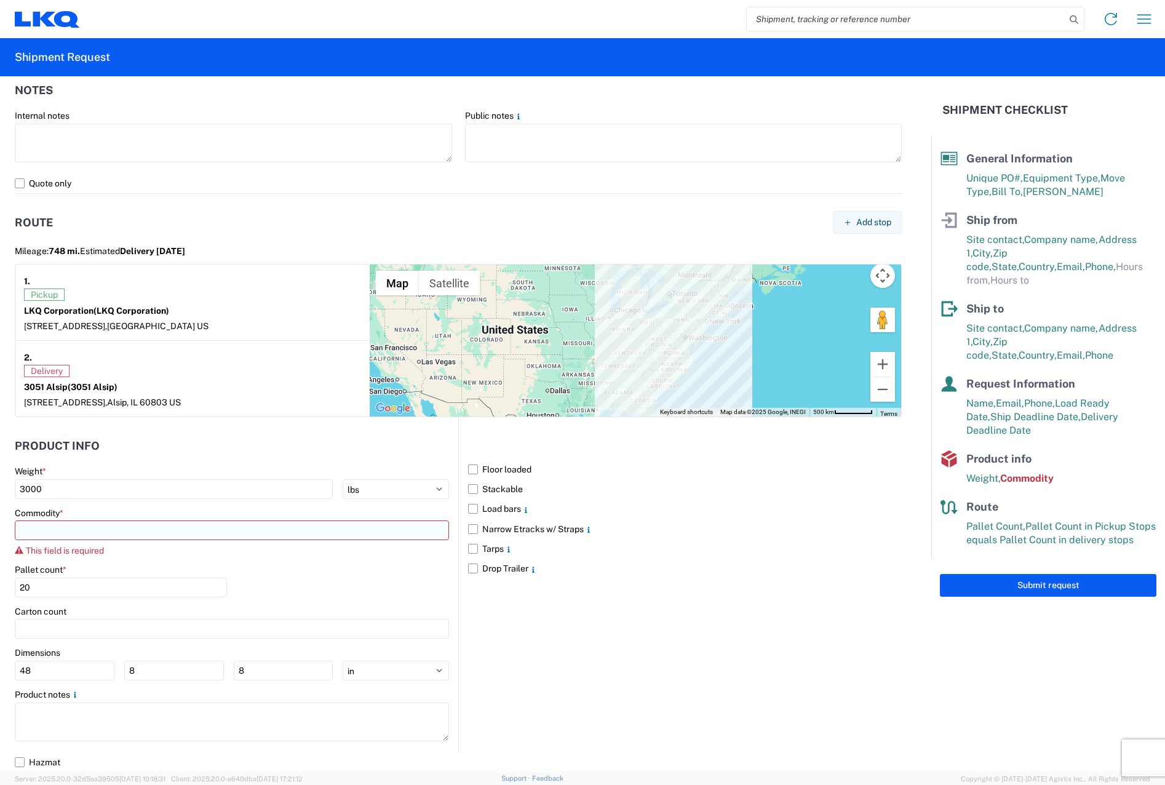
type input "[PERSON_NAME]"
click at [232, 533] on input at bounding box center [232, 530] width 434 height 20
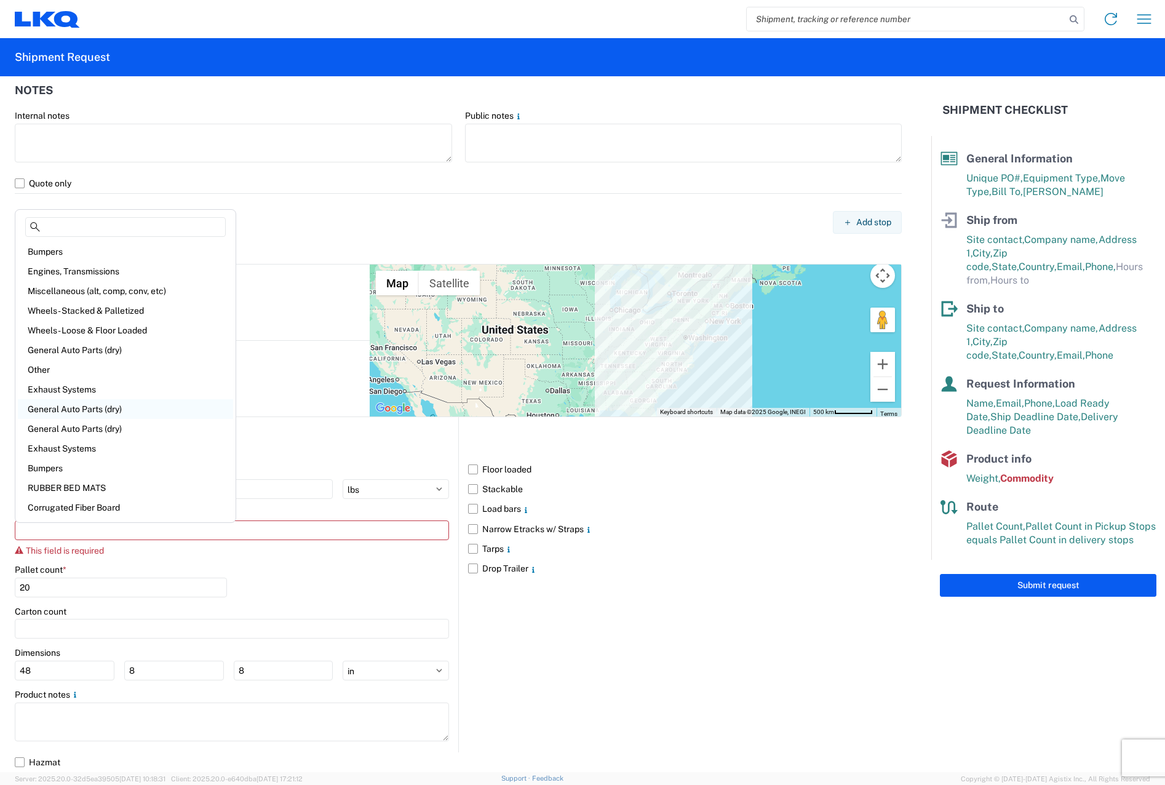
click at [154, 411] on div "General Auto Parts (dry)" at bounding box center [125, 409] width 215 height 20
type input "General Auto Parts (dry)"
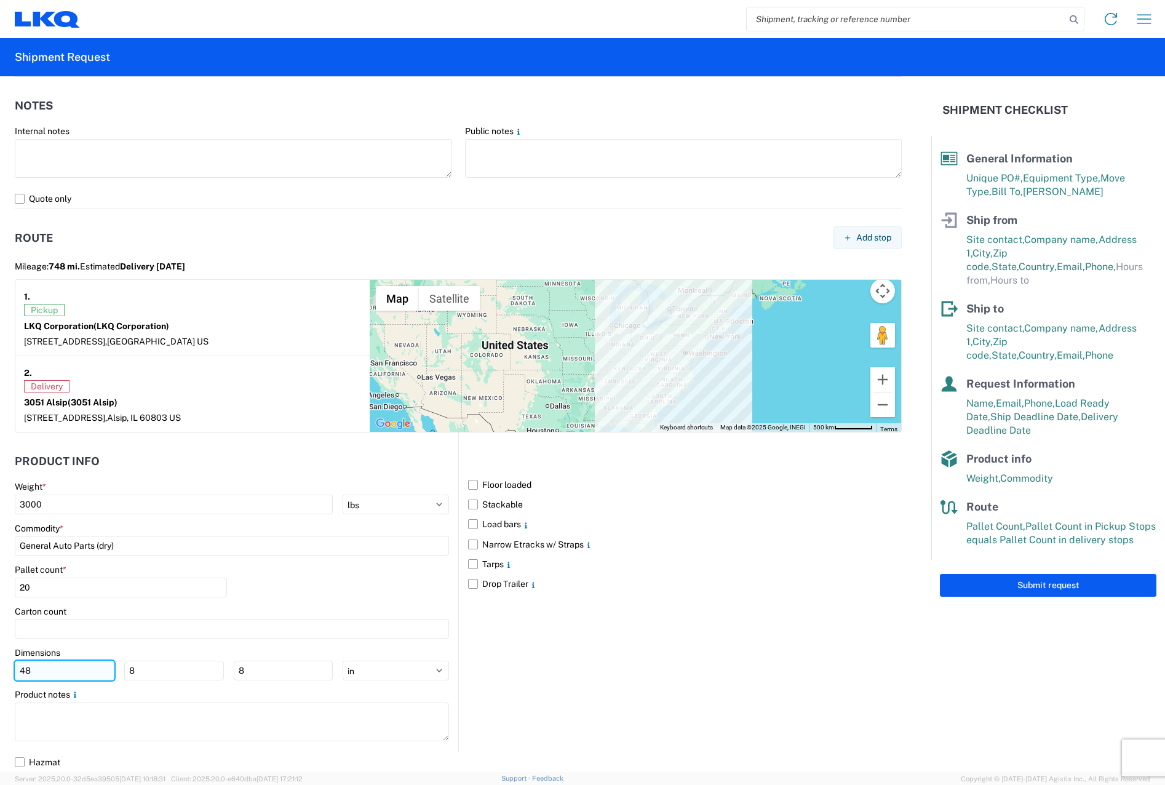
click at [71, 665] on input "48" at bounding box center [65, 671] width 100 height 20
type input "4"
type input "50"
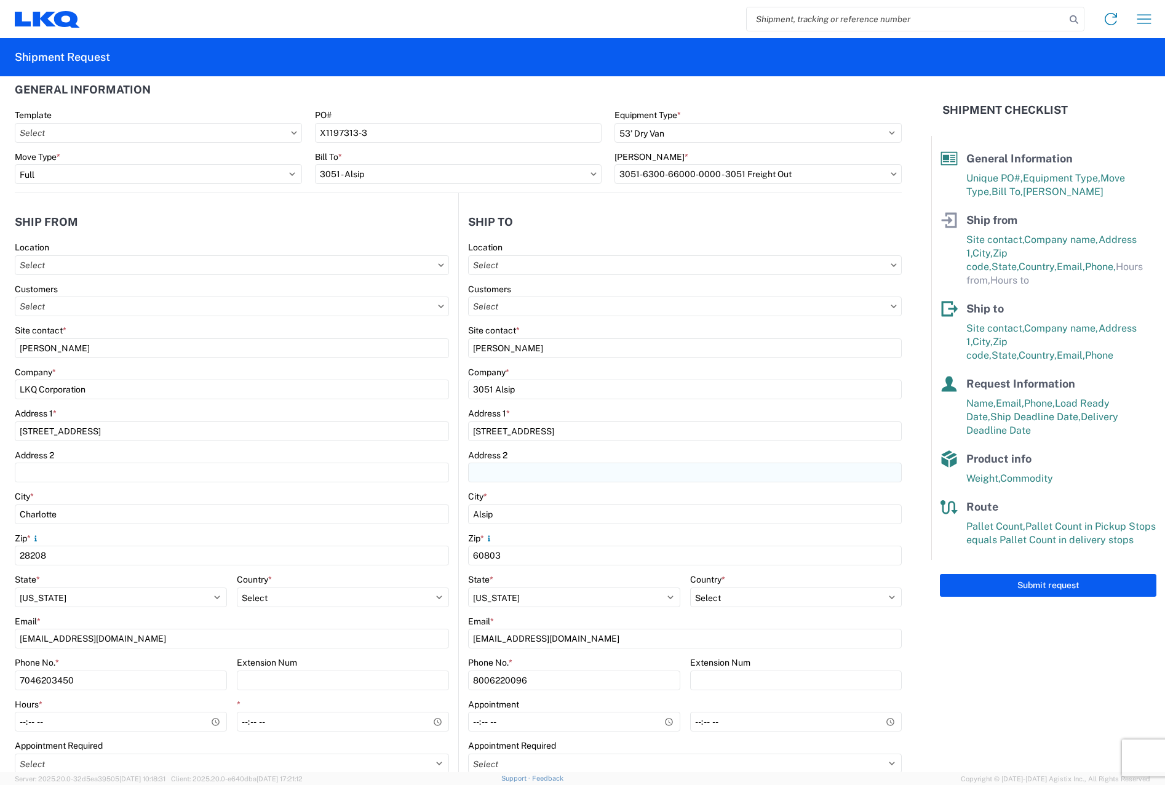
scroll to position [0, 0]
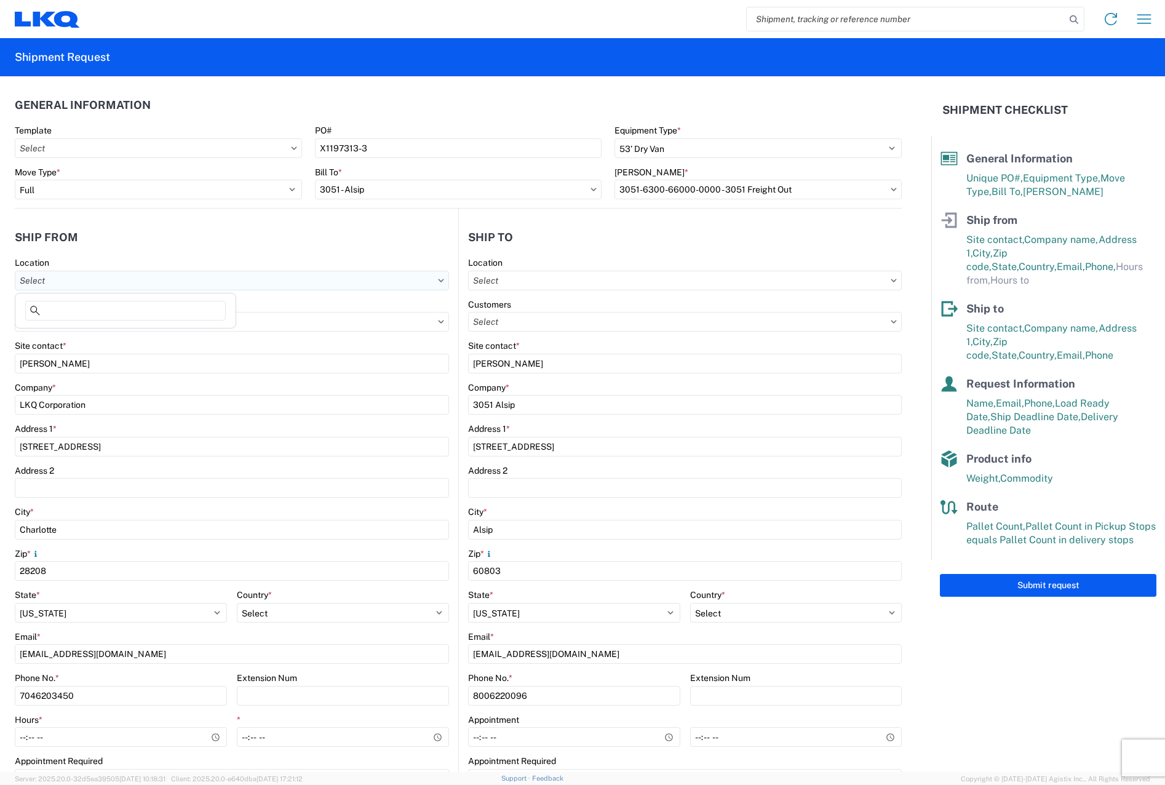
click at [435, 283] on input "text" at bounding box center [232, 281] width 434 height 20
type input "3130"
click at [141, 340] on div "3130 - [GEOGRAPHIC_DATA]" at bounding box center [125, 335] width 215 height 20
type input "3130 - [GEOGRAPHIC_DATA]"
select select "US"
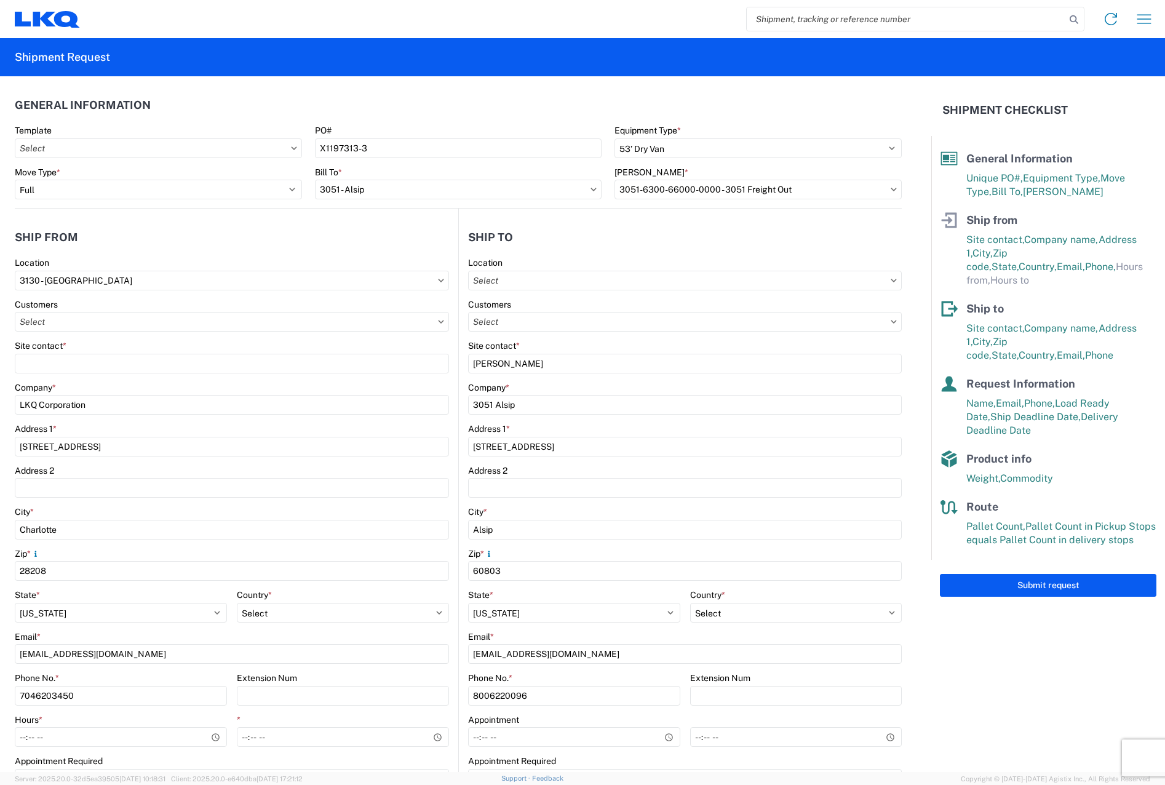
type input "[PHONE_NUMBER]"
type input "07:00"
type input "17:00"
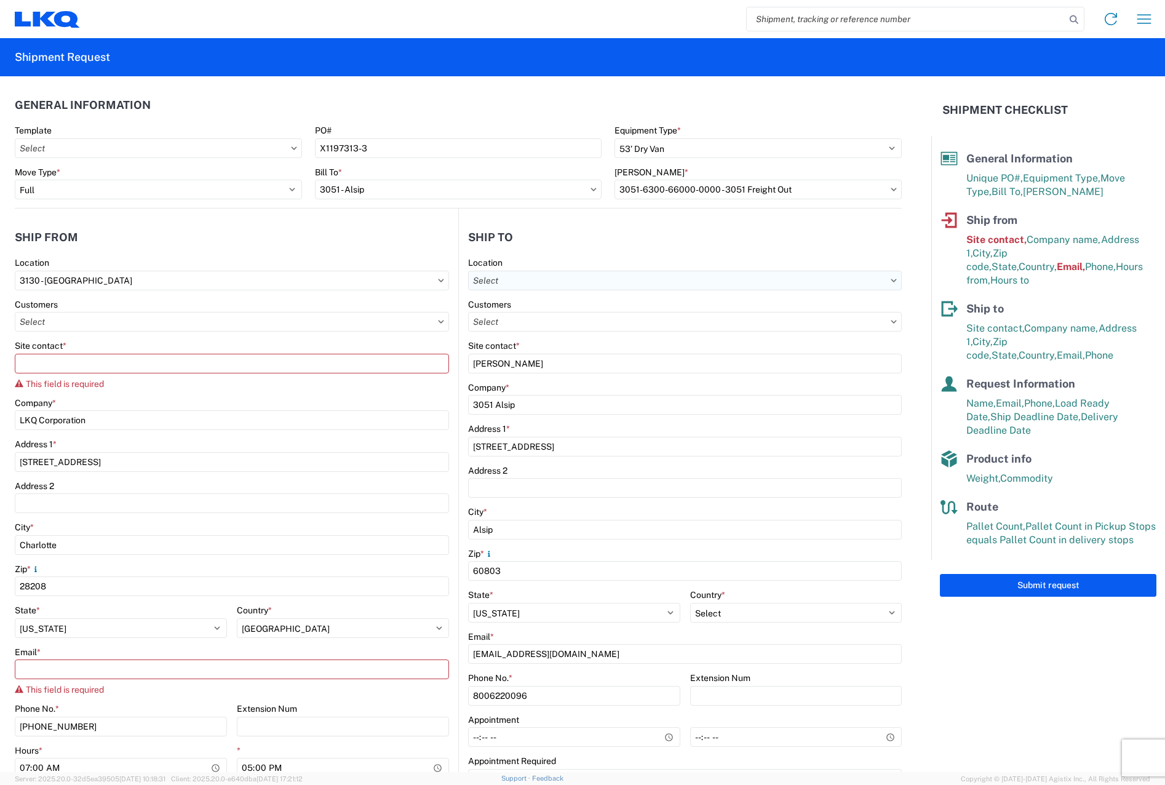
click at [563, 286] on input "text" at bounding box center [685, 281] width 434 height 20
type input "3051"
click at [552, 329] on div "3051 - Alsip" at bounding box center [574, 335] width 215 height 20
type input "3051 - Alsip"
select select "US"
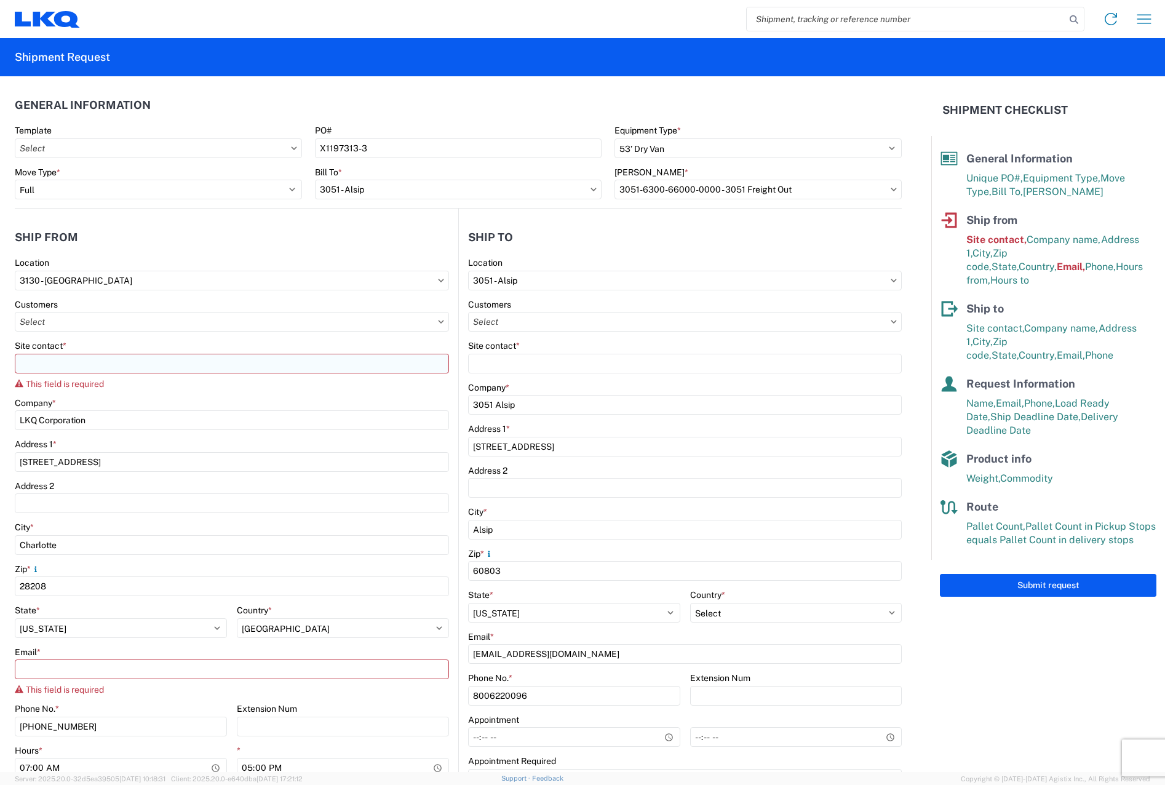
type input "[PHONE_NUMBER]"
type input "07:00"
type input "17:00"
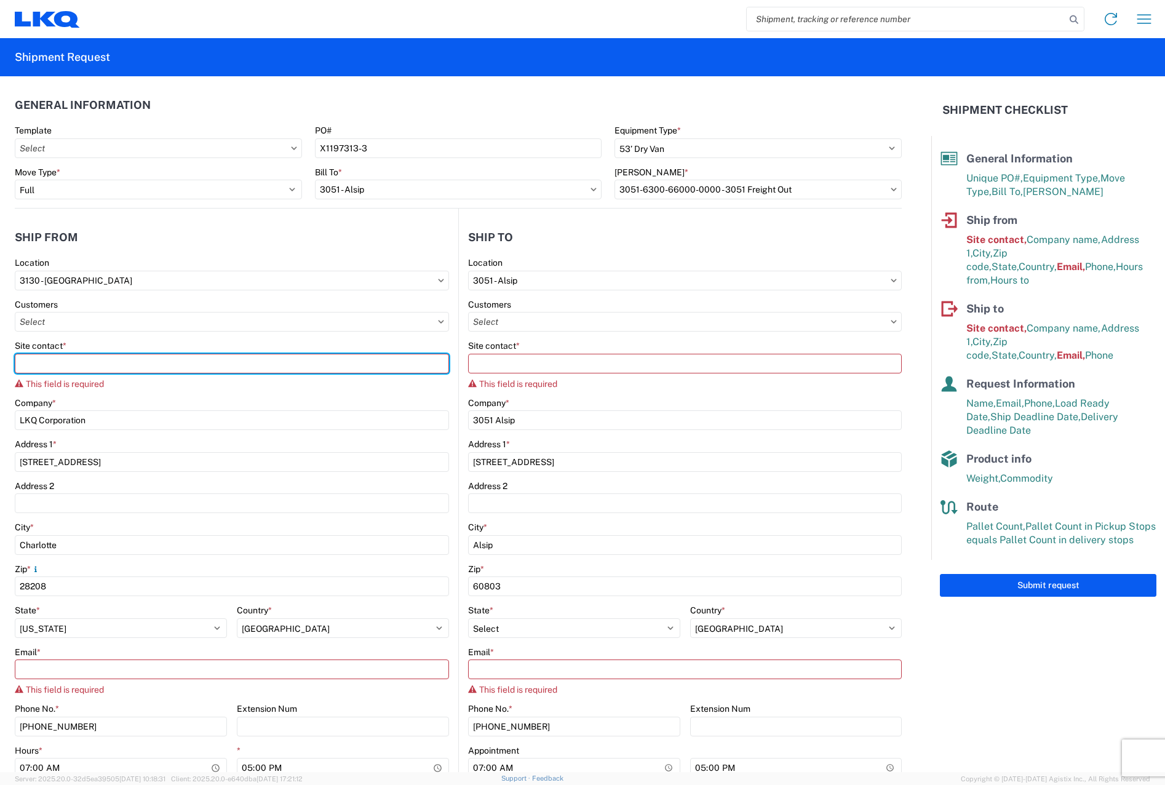
drag, startPoint x: 94, startPoint y: 354, endPoint x: 107, endPoint y: 373, distance: 23.5
click at [95, 354] on input "Site contact *" at bounding box center [232, 364] width 434 height 20
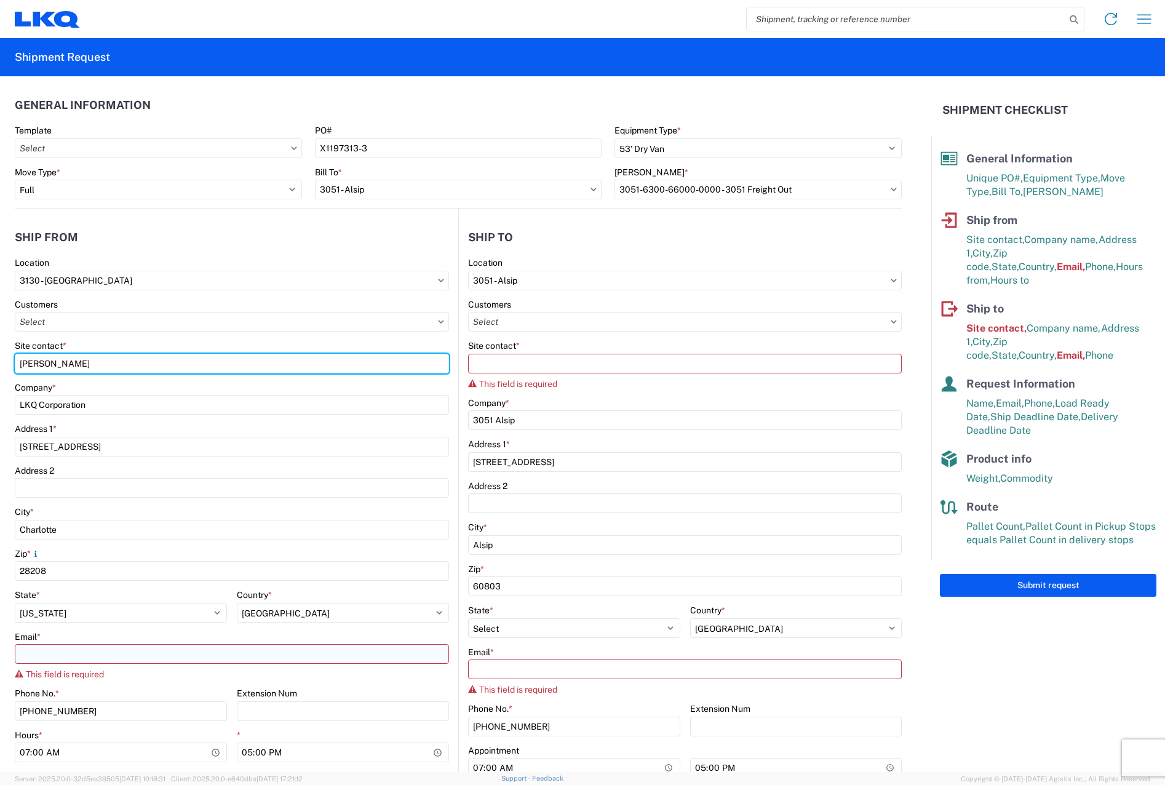
type input "[PERSON_NAME]"
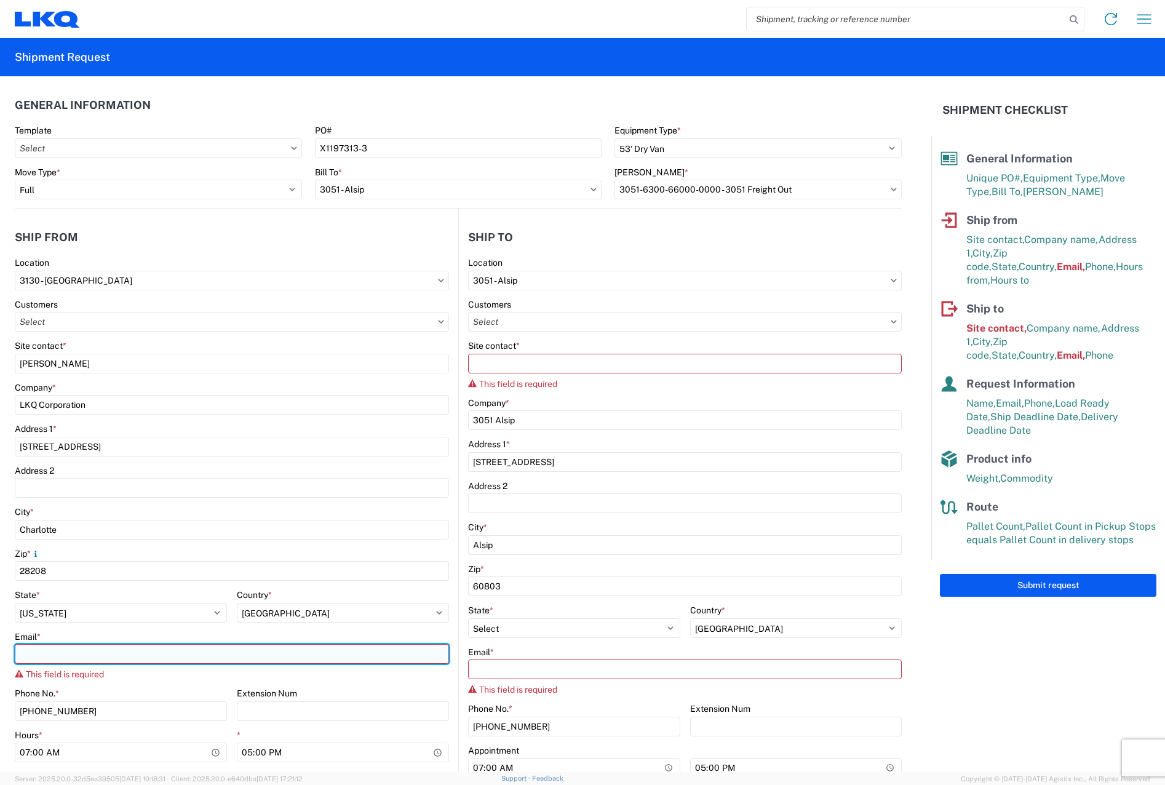
click at [73, 660] on input "Email *" at bounding box center [232, 654] width 434 height 20
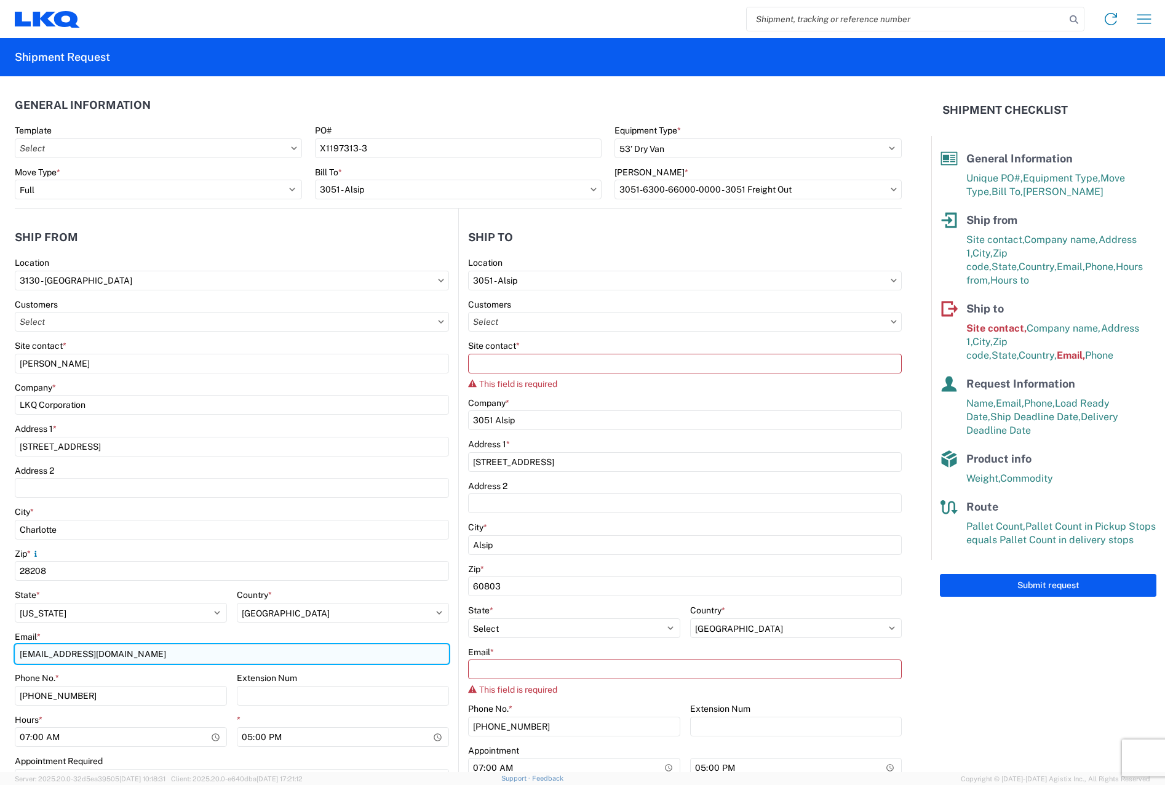
type input "[EMAIL_ADDRESS][DOMAIN_NAME]"
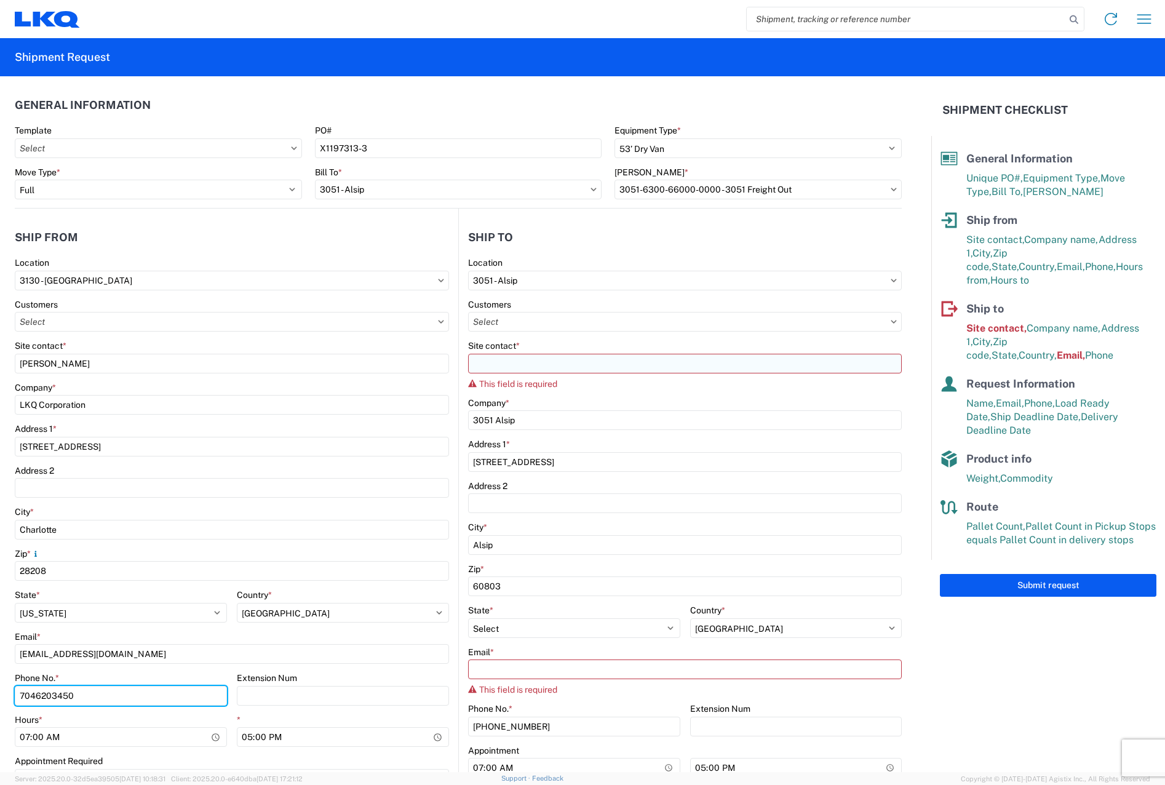
type input "7046203450"
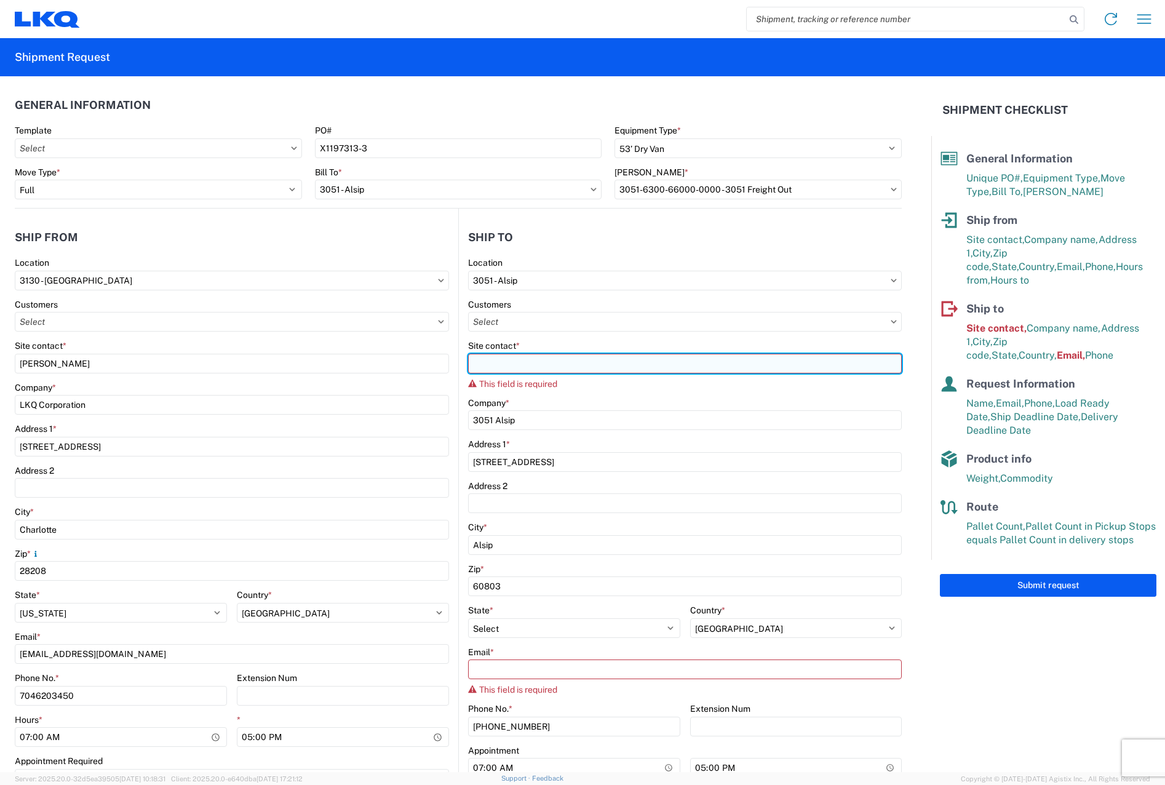
click at [551, 363] on input "Site contact *" at bounding box center [685, 364] width 434 height 20
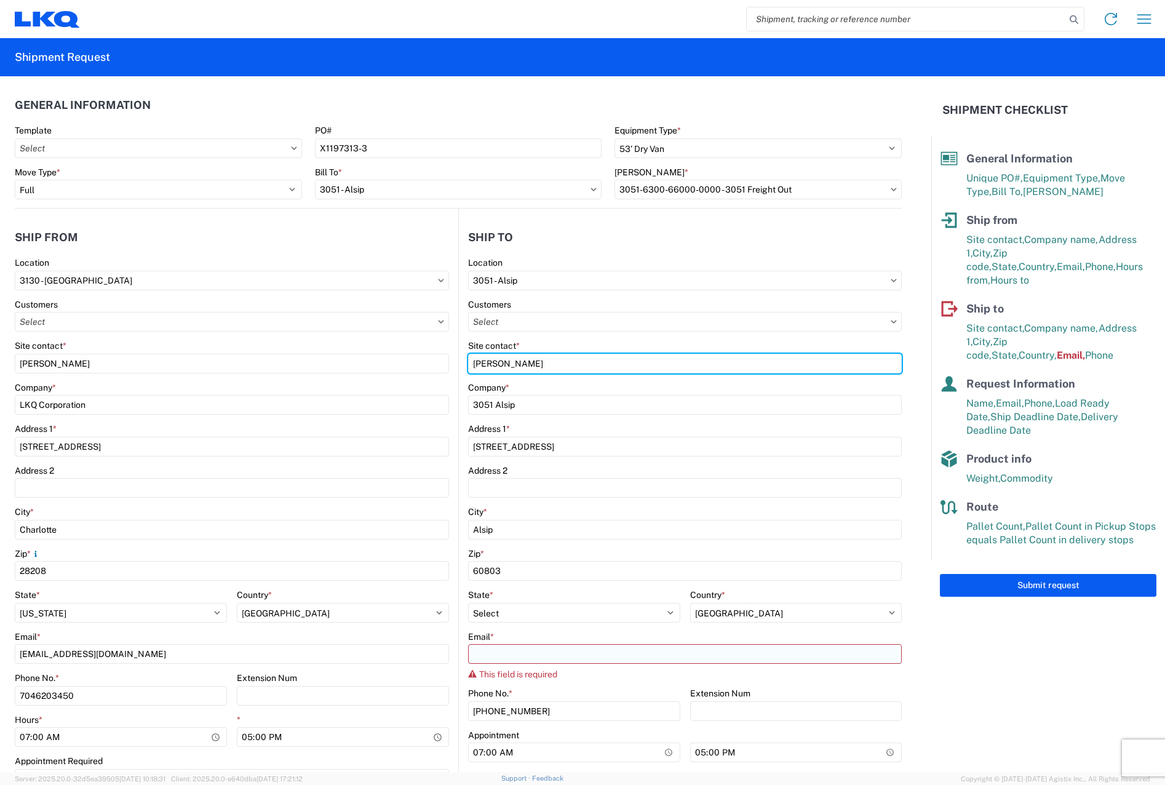
type input "[PERSON_NAME]"
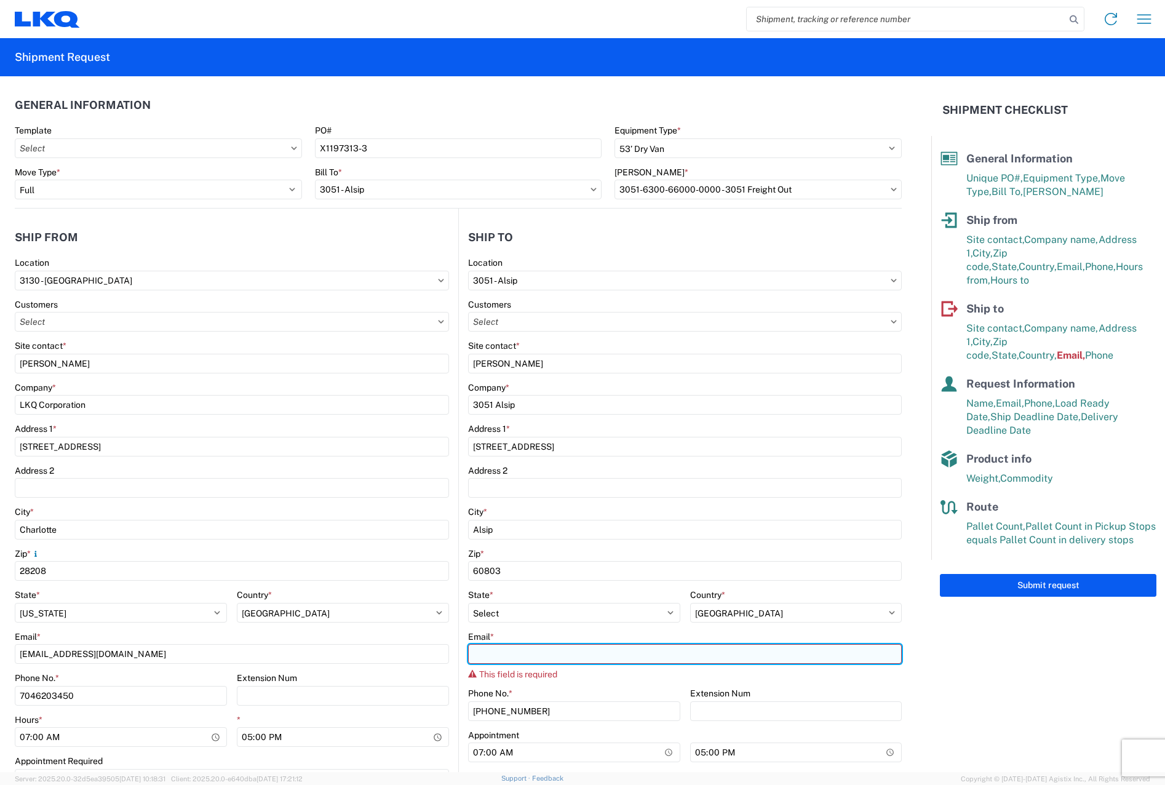
click at [513, 650] on input "Email *" at bounding box center [685, 654] width 434 height 20
type input "[EMAIL_ADDRESS][DOMAIN_NAME]"
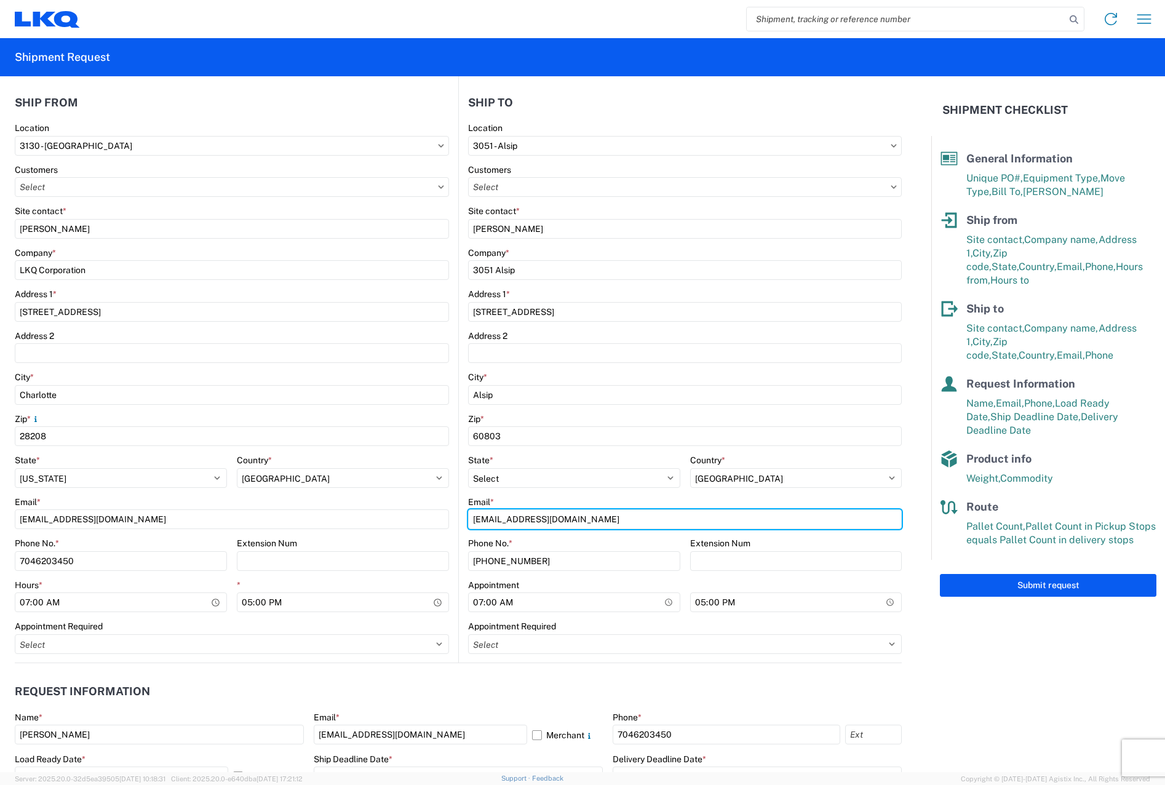
scroll to position [185, 0]
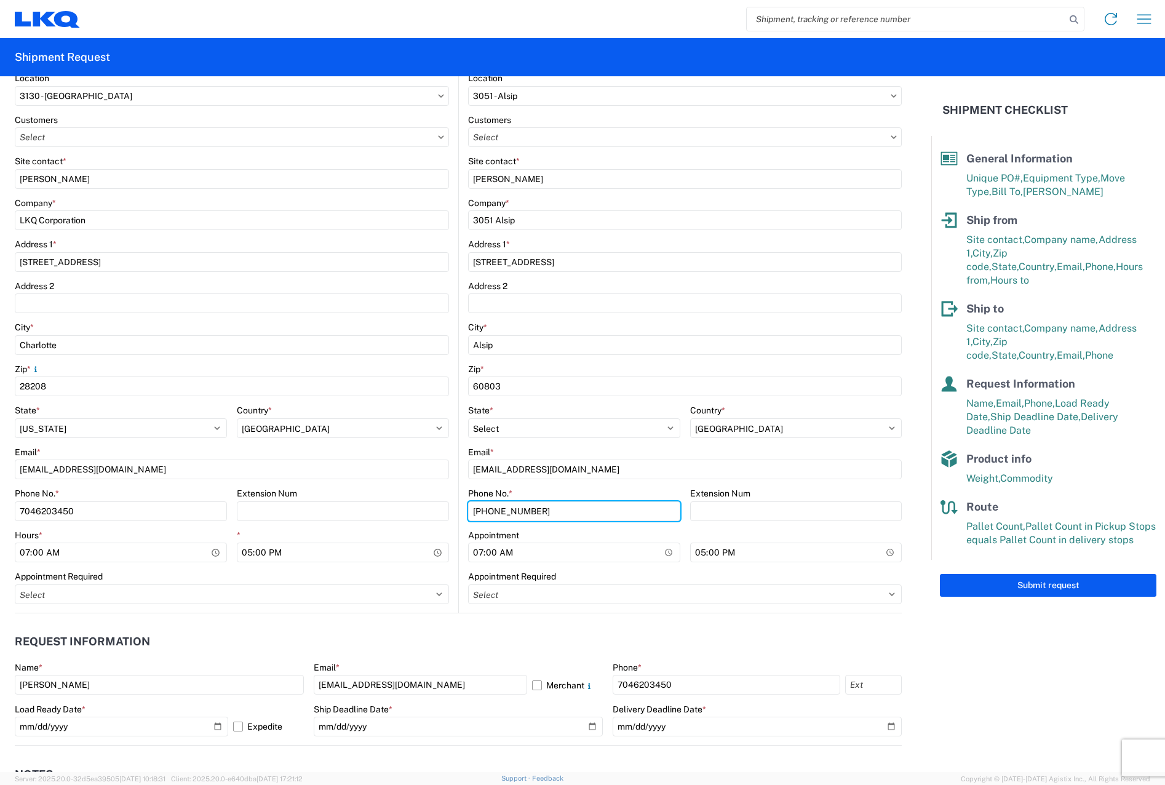
drag, startPoint x: 639, startPoint y: 506, endPoint x: 228, endPoint y: 536, distance: 412.7
click at [228, 536] on div "Ship from 3130 Location 3130 - [GEOGRAPHIC_DATA] [GEOGRAPHIC_DATA] Customers Si…" at bounding box center [458, 318] width 887 height 589
type input "8006220096"
click at [898, 634] on form "General Information Template PO# X1197313-3 Equipment Type * Select 53’ Dry Van…" at bounding box center [465, 424] width 931 height 696
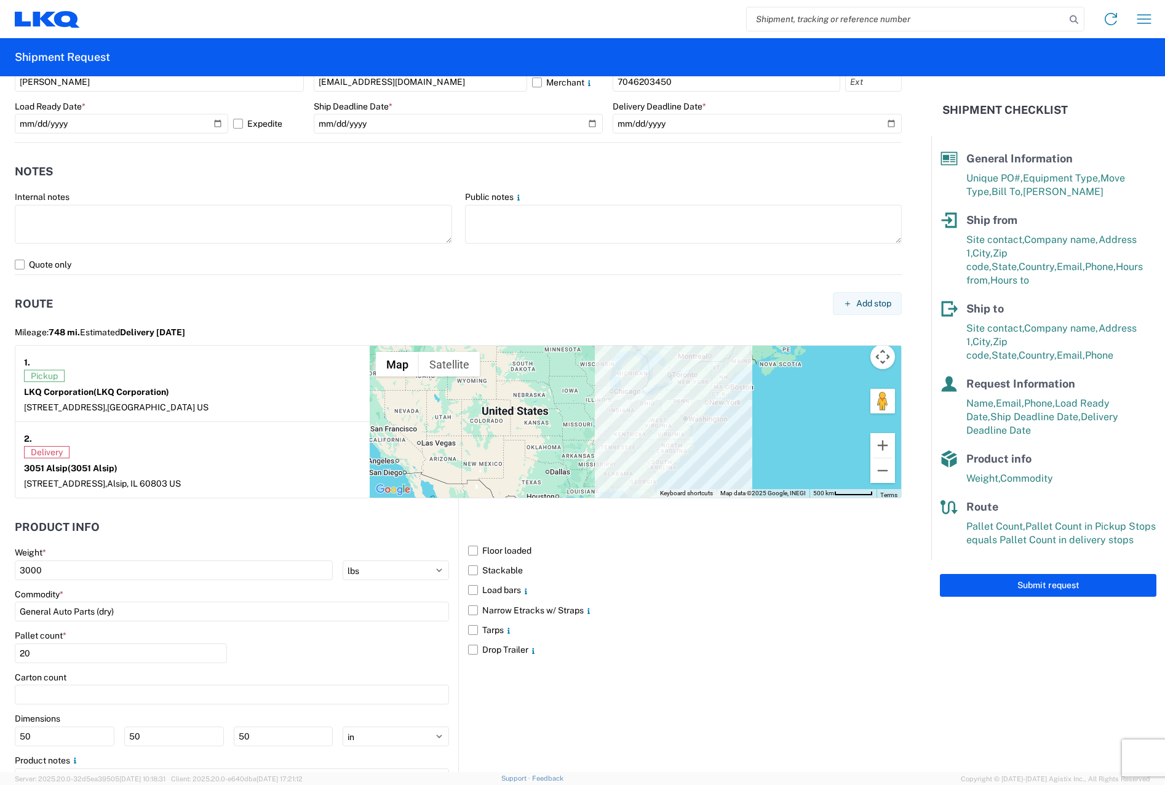
scroll to position [800, 0]
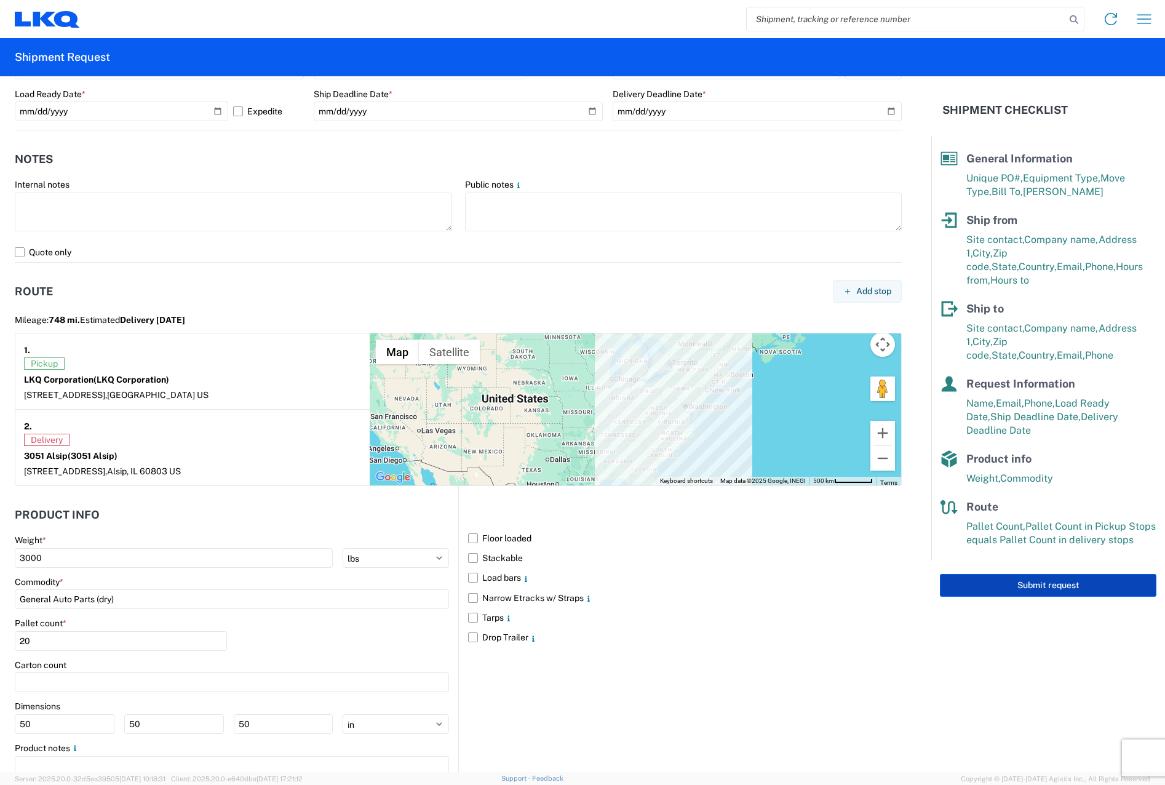
click at [1011, 574] on button "Submit request" at bounding box center [1048, 585] width 217 height 23
